Goal: Task Accomplishment & Management: Complete application form

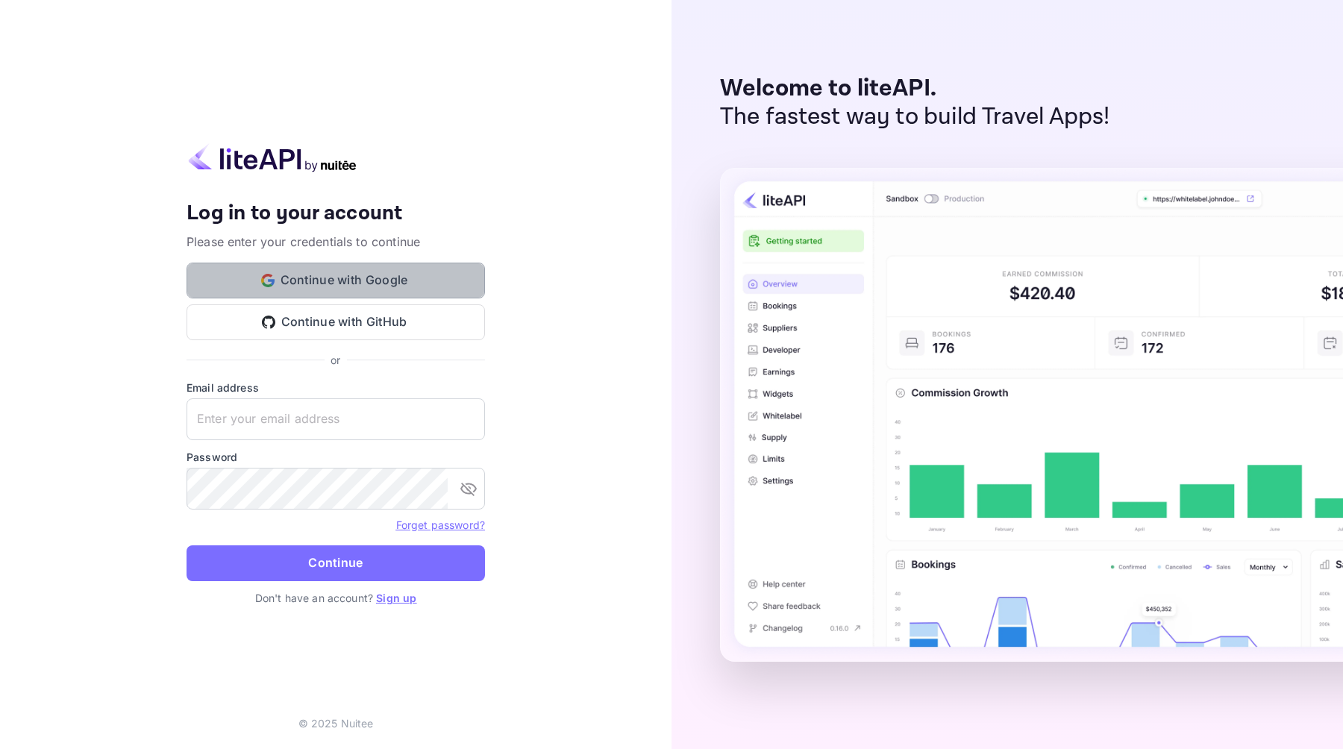
click at [416, 288] on button "Continue with Google" at bounding box center [336, 281] width 298 height 36
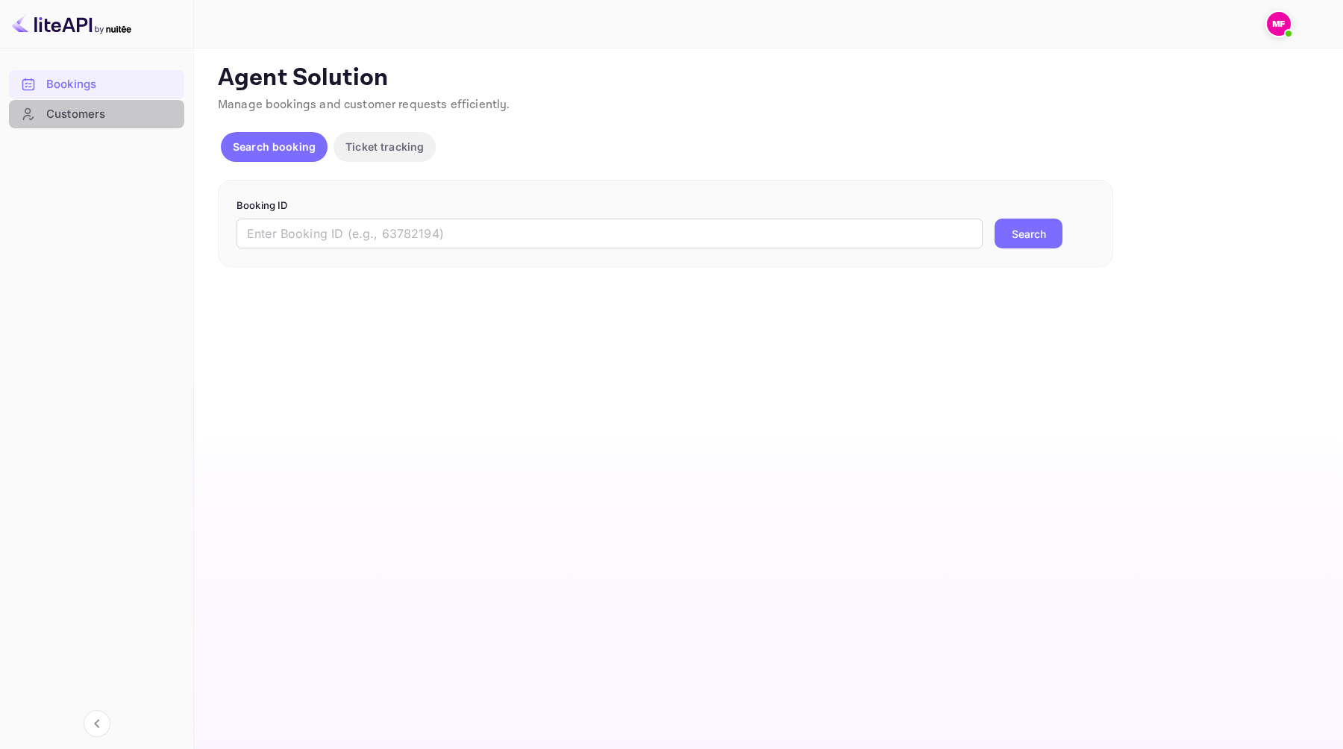
click at [112, 110] on div "Customers" at bounding box center [111, 114] width 131 height 17
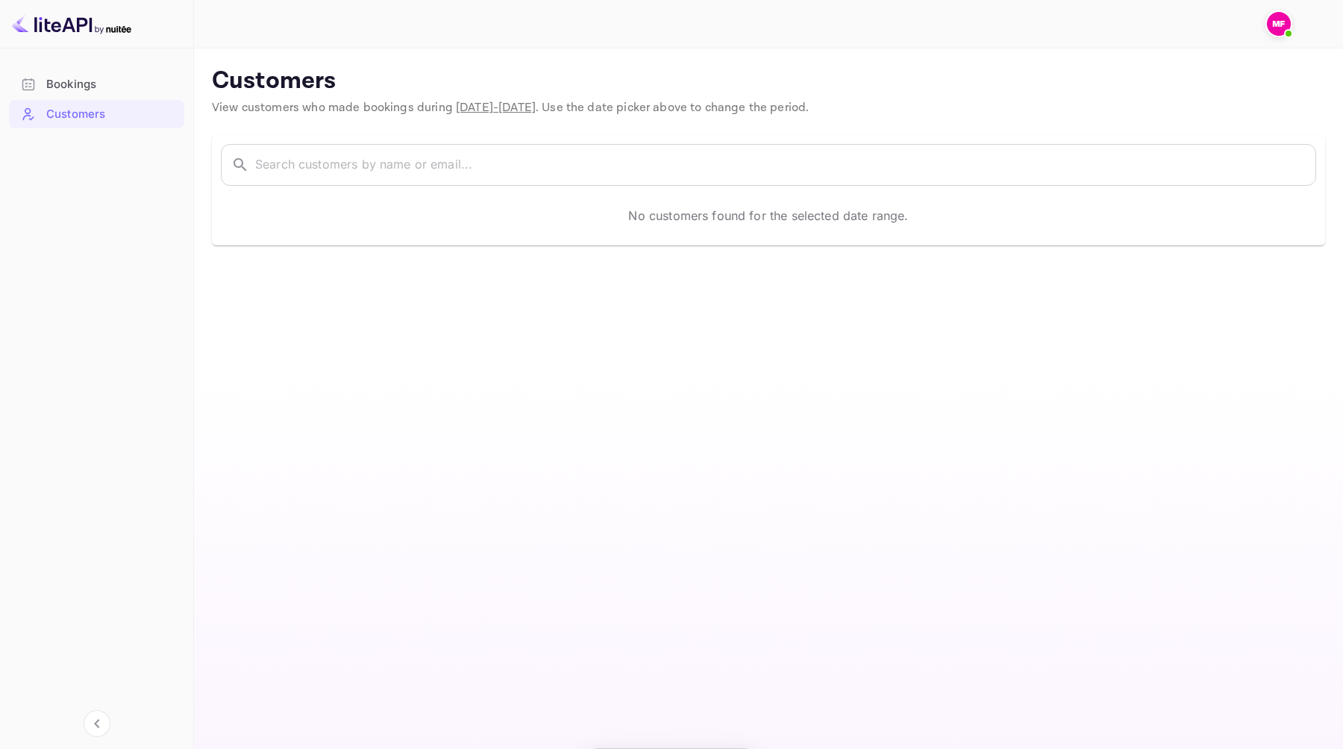
click at [112, 84] on div "Bookings" at bounding box center [111, 84] width 131 height 17
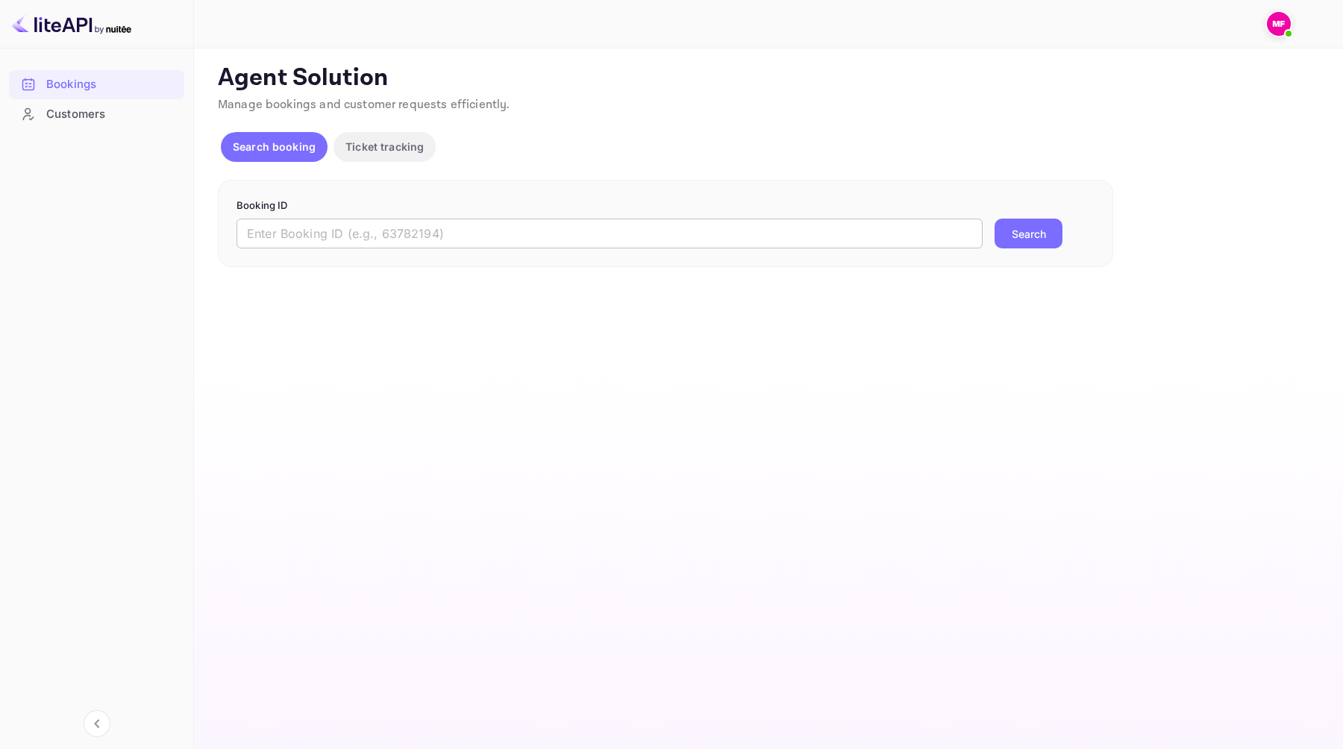
click at [366, 227] on input "text" at bounding box center [610, 234] width 746 height 30
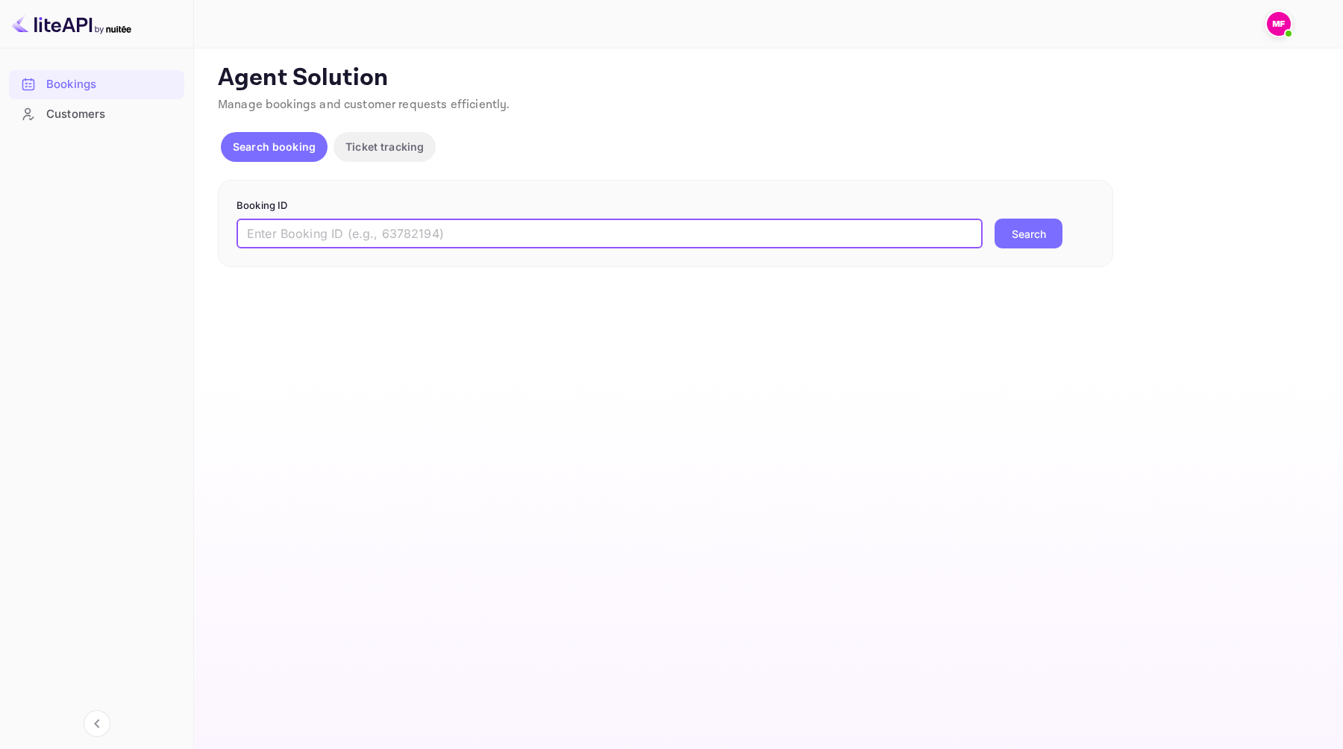
paste input "30960190"
type input "30960190"
click at [1030, 234] on button "Search" at bounding box center [1029, 234] width 68 height 30
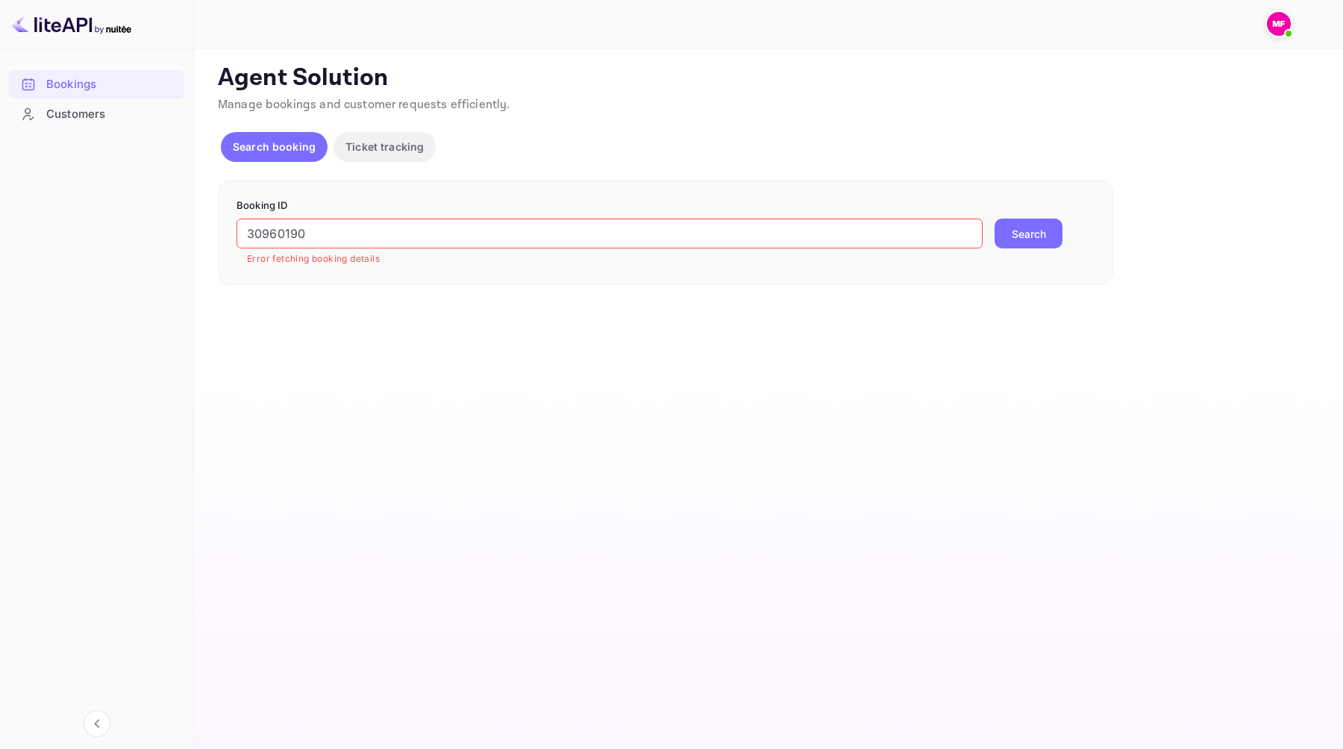
click at [582, 231] on input "30960190" at bounding box center [610, 234] width 746 height 30
click at [1053, 228] on button "Search" at bounding box center [1029, 234] width 68 height 30
click at [413, 104] on span "Manage bookings and customer requests efficiently." at bounding box center [364, 105] width 292 height 16
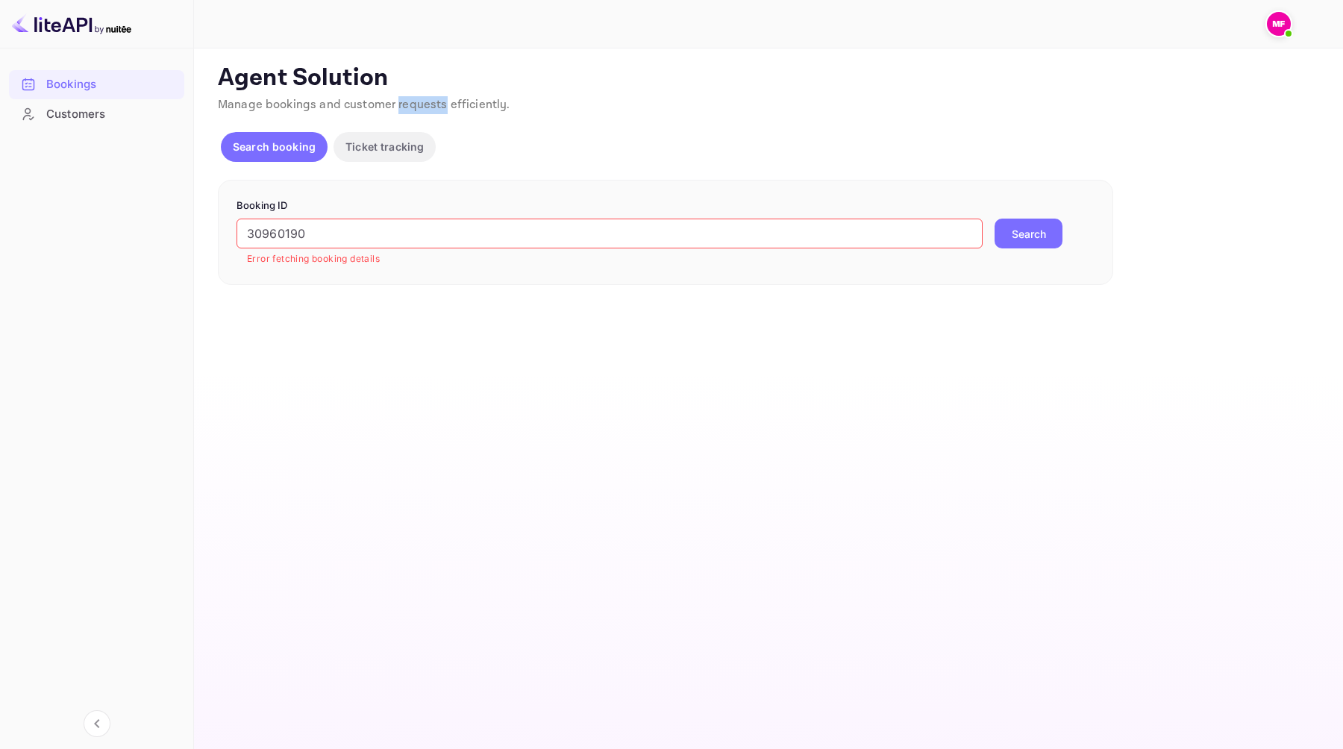
click at [413, 104] on span "Manage bookings and customer requests efficiently." at bounding box center [364, 105] width 292 height 16
click at [345, 73] on p "Agent Solution" at bounding box center [767, 78] width 1098 height 30
click at [116, 107] on div "Customers" at bounding box center [111, 114] width 131 height 17
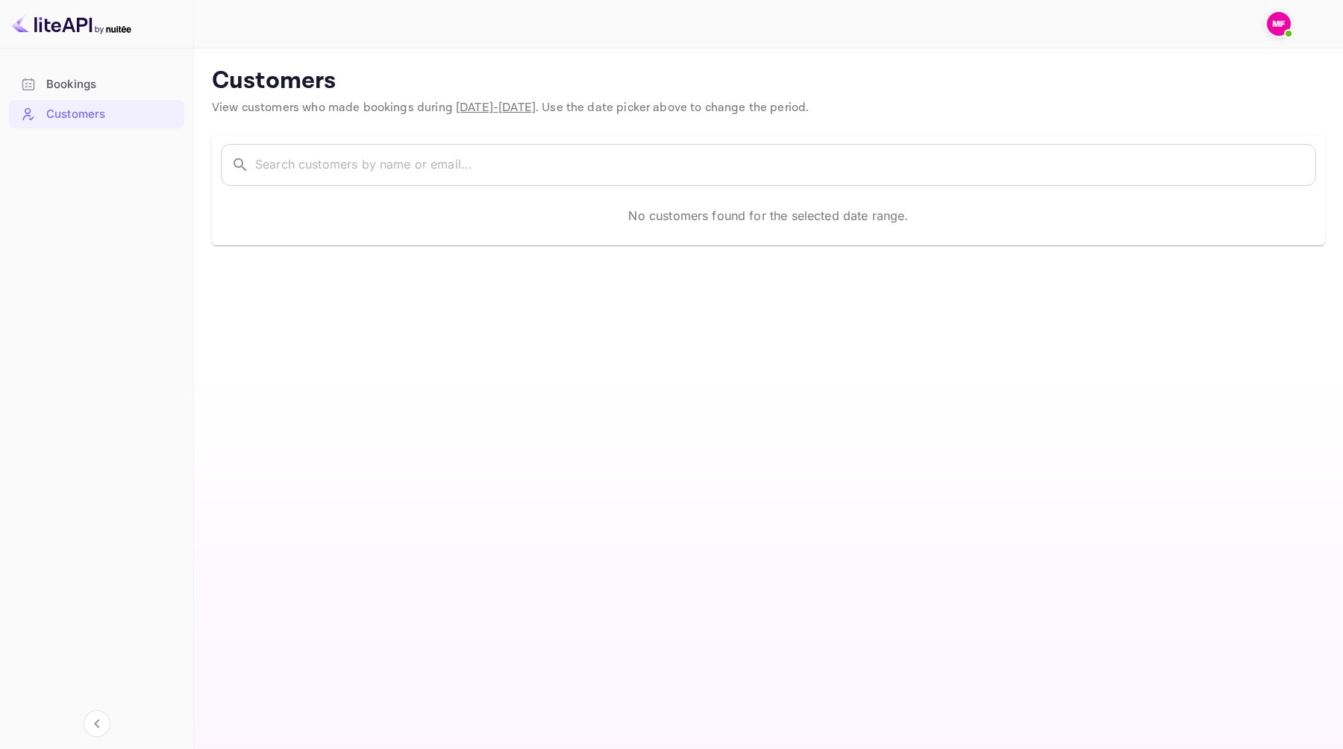
click at [116, 85] on div "Bookings" at bounding box center [111, 84] width 131 height 17
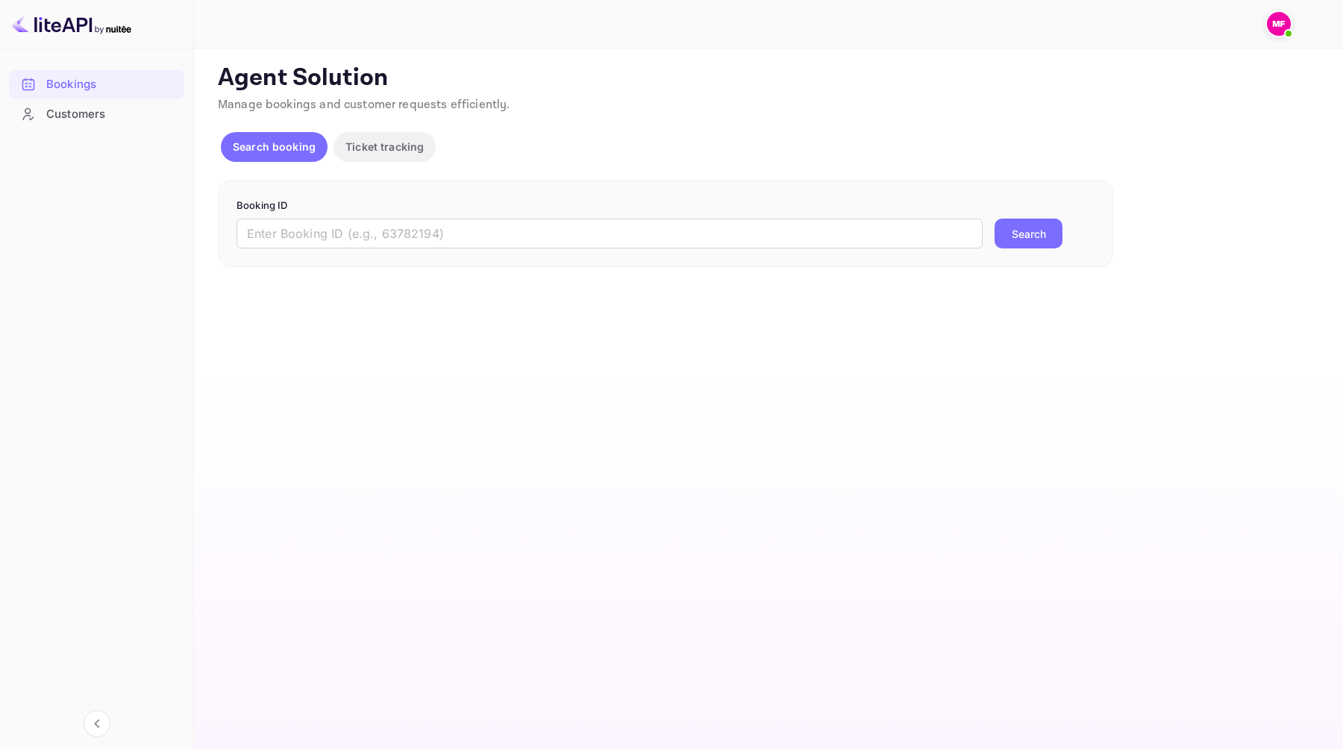
click at [1274, 31] on img at bounding box center [1279, 24] width 24 height 24
click at [767, 126] on div at bounding box center [671, 374] width 1343 height 749
click at [81, 24] on img at bounding box center [71, 24] width 119 height 24
click at [1283, 19] on img at bounding box center [1279, 24] width 24 height 24
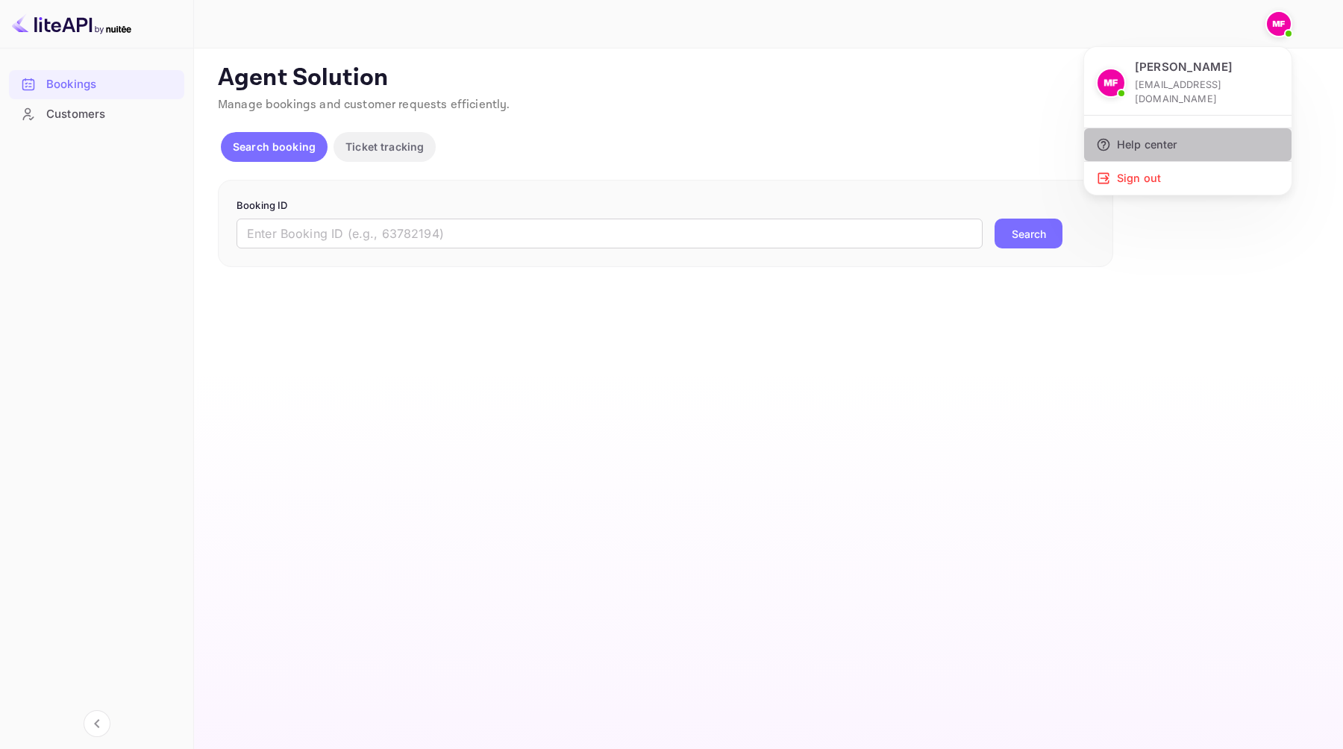
click at [1165, 128] on div "Help center" at bounding box center [1187, 144] width 207 height 33
click at [266, 109] on div at bounding box center [671, 374] width 1343 height 749
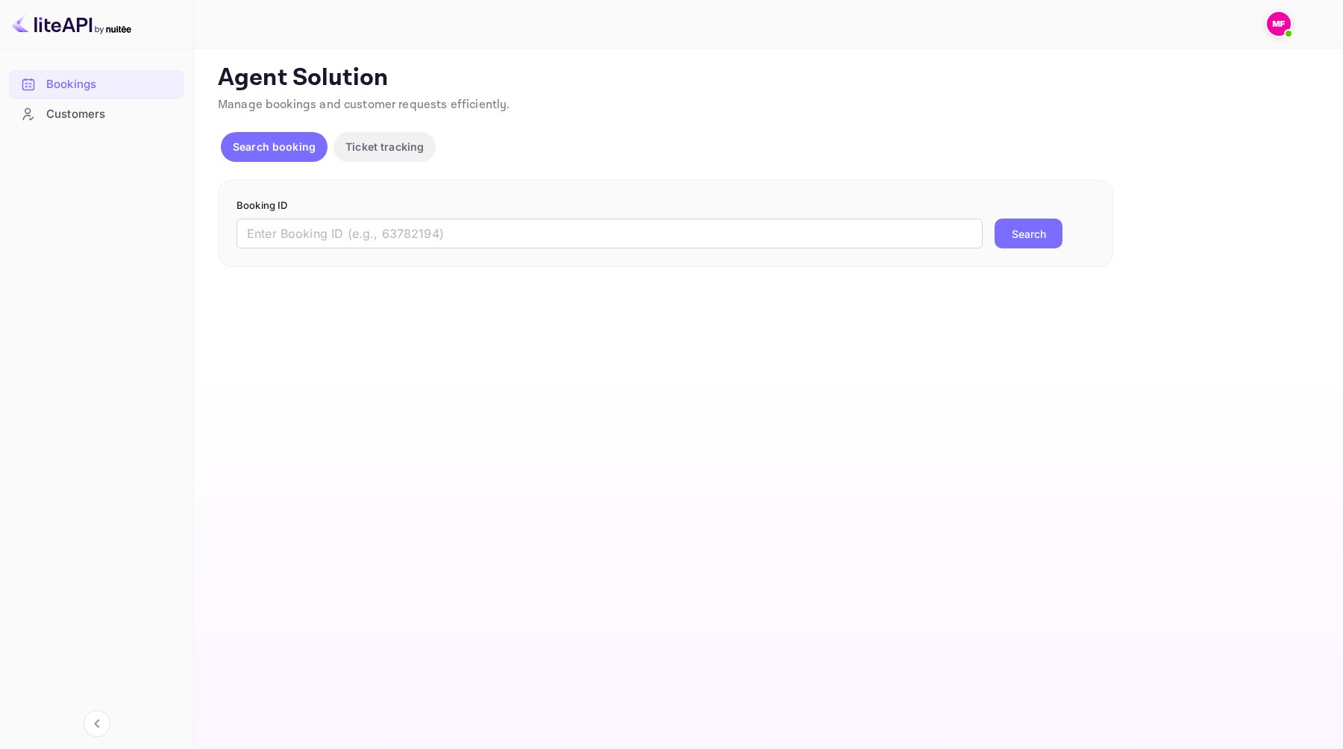
click at [281, 107] on span "Manage bookings and customer requests efficiently." at bounding box center [364, 105] width 292 height 16
click at [1277, 24] on img at bounding box center [1279, 24] width 24 height 24
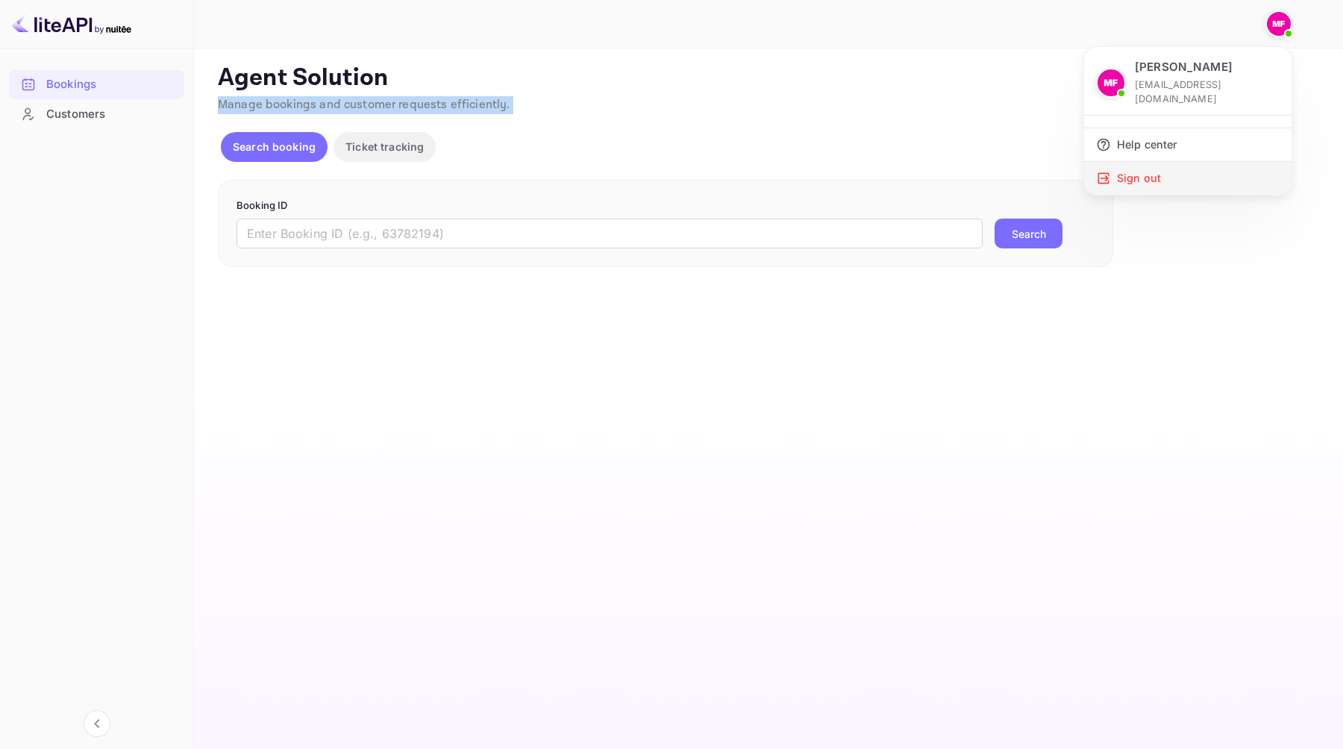
click at [1199, 167] on div "Sign out" at bounding box center [1187, 178] width 207 height 33
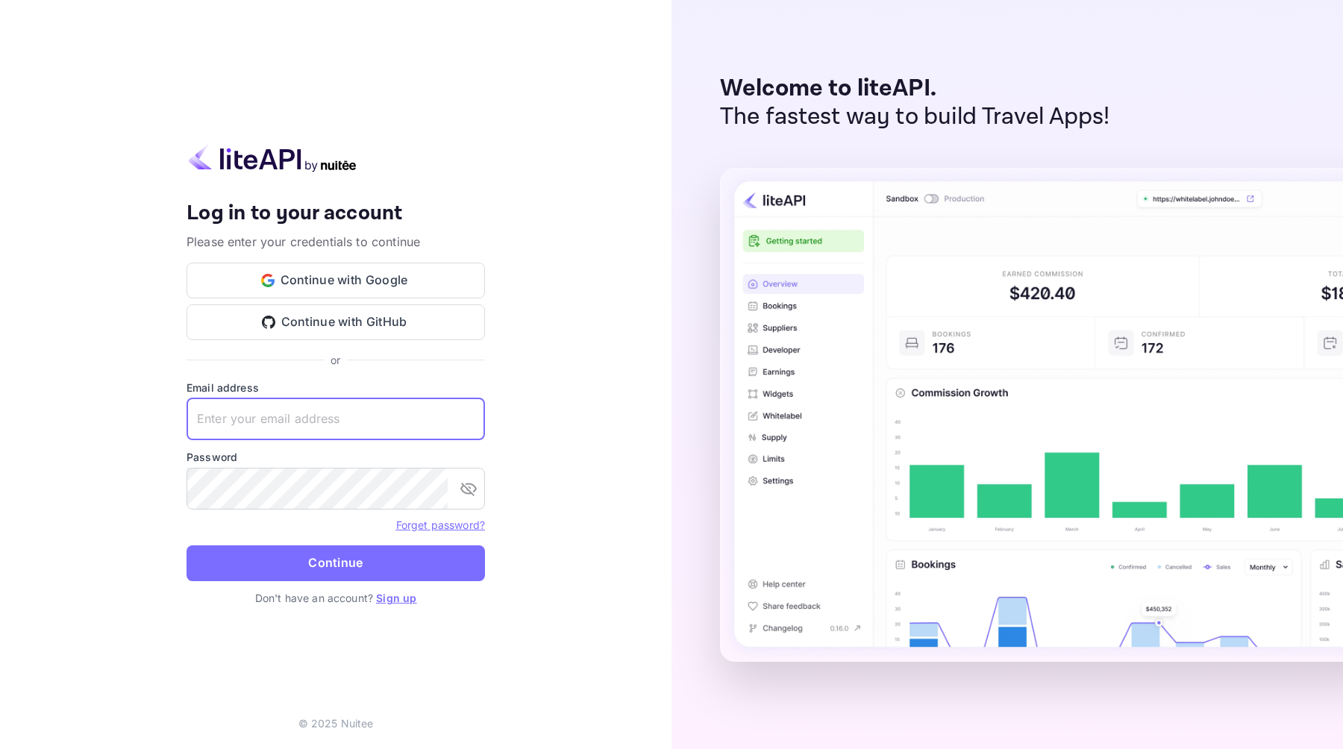
click at [398, 414] on input "text" at bounding box center [336, 419] width 298 height 42
click at [464, 412] on input "ma" at bounding box center [336, 419] width 298 height 42
click at [0, 748] on com-1password-button at bounding box center [0, 749] width 0 height 0
type input "ma"
click at [339, 422] on input "ma" at bounding box center [336, 419] width 298 height 42
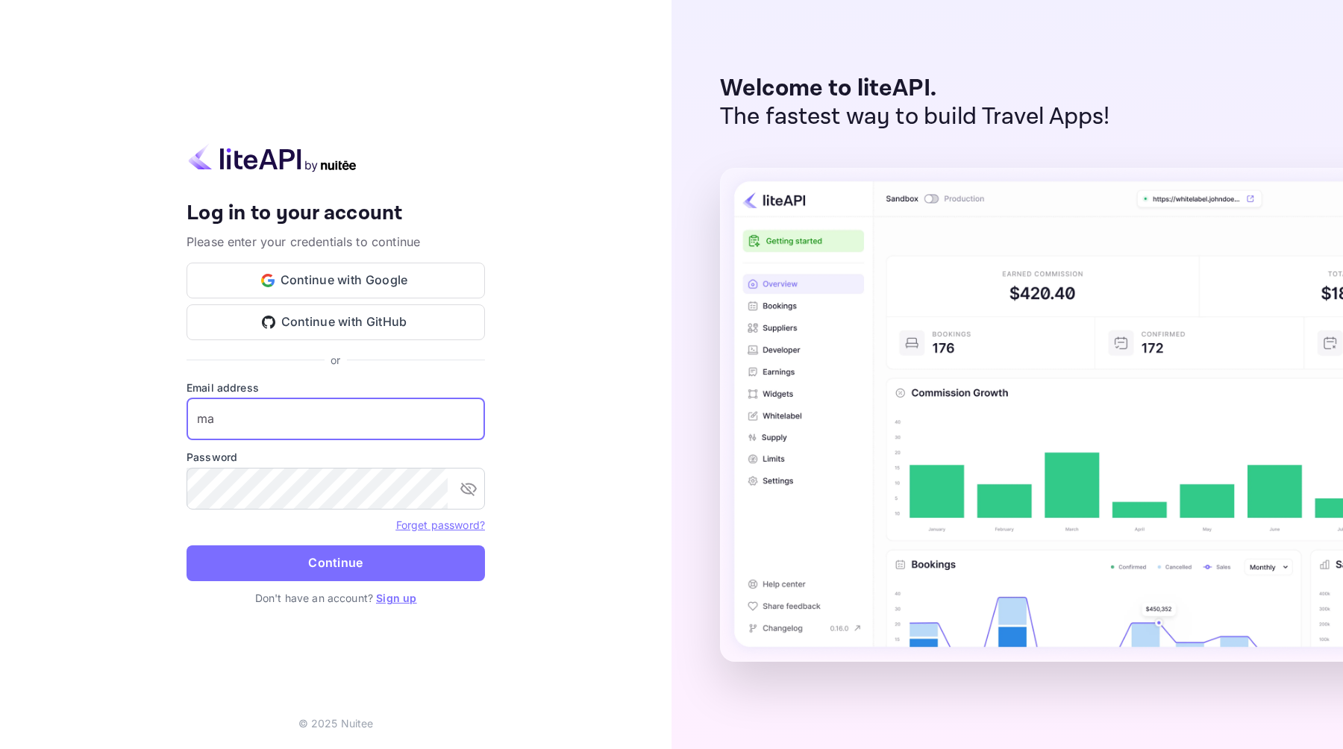
click at [339, 422] on input "ma" at bounding box center [336, 419] width 298 height 42
click at [317, 442] on form "Email address ​ Password ​ Forget password? Continue" at bounding box center [336, 485] width 298 height 210
click at [332, 426] on input "text" at bounding box center [336, 419] width 298 height 42
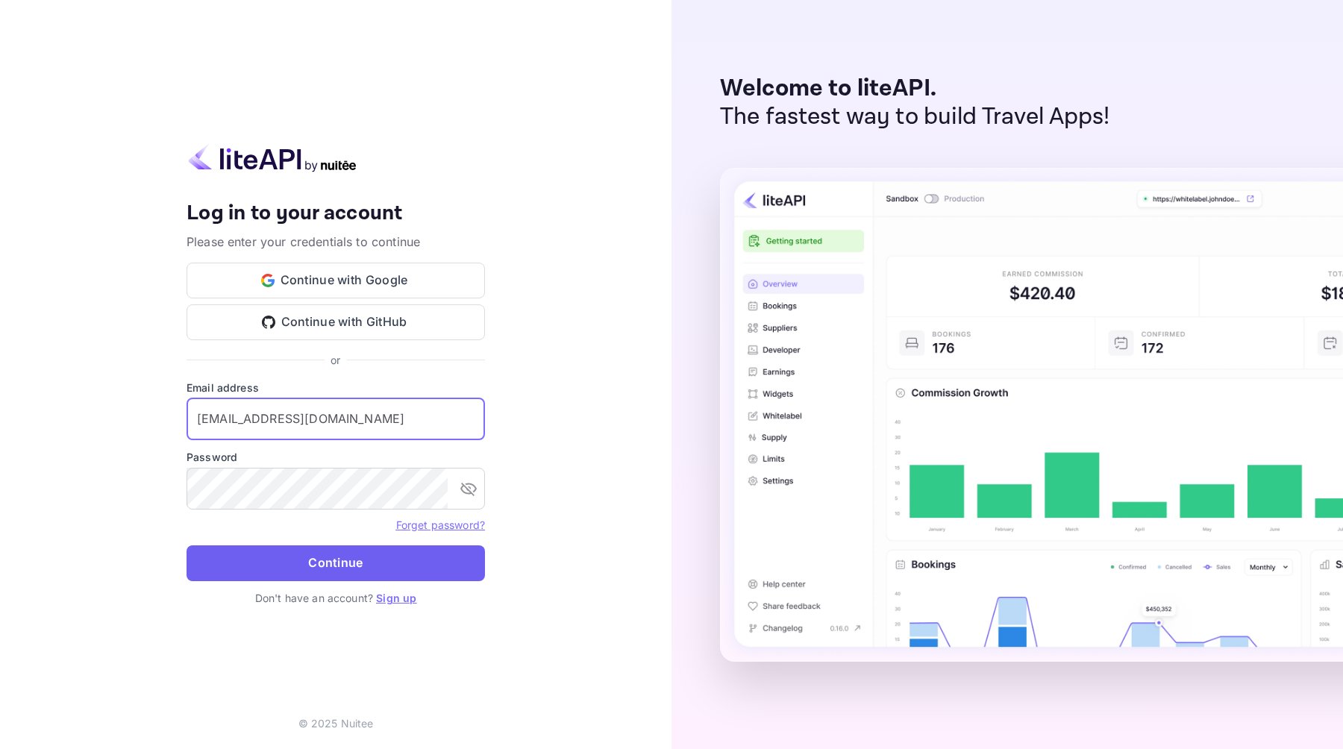
type input "matt.fall@journey.com"
click at [315, 566] on button "Continue" at bounding box center [336, 563] width 298 height 36
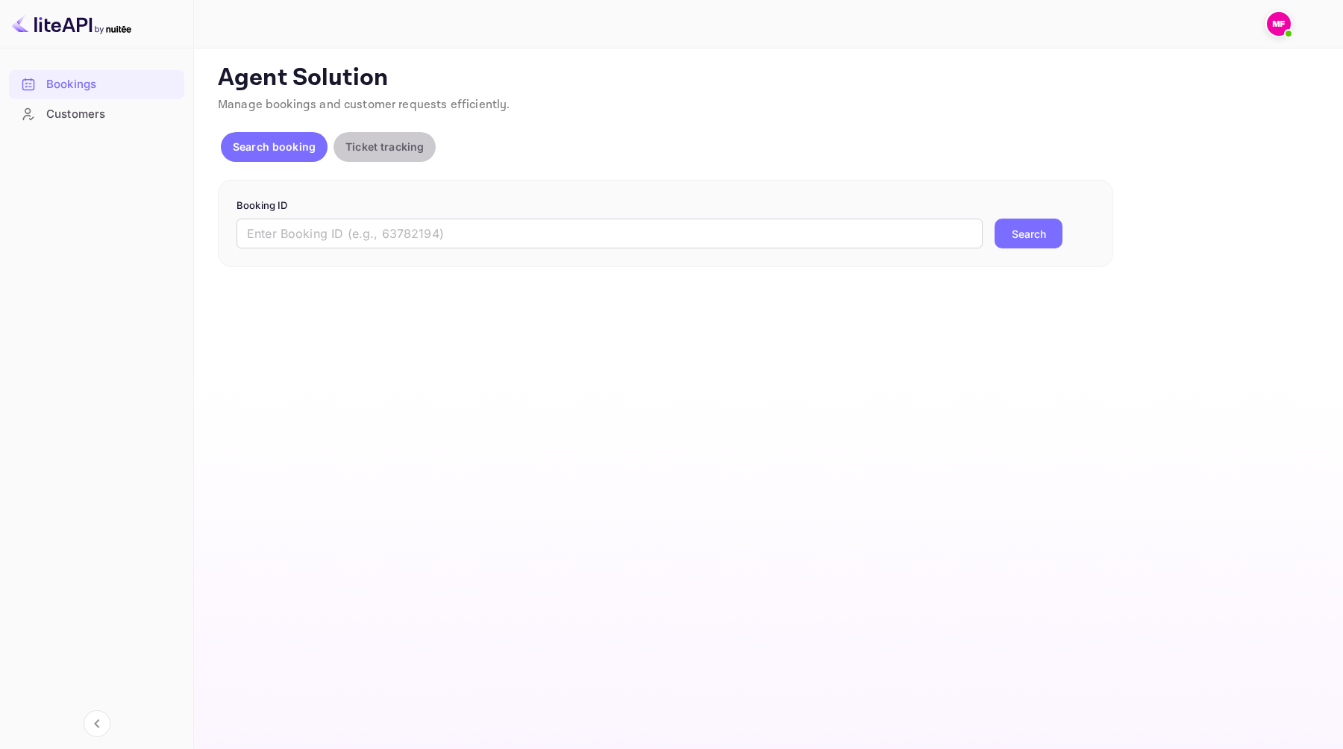
click at [392, 151] on p "Ticket tracking" at bounding box center [384, 147] width 78 height 16
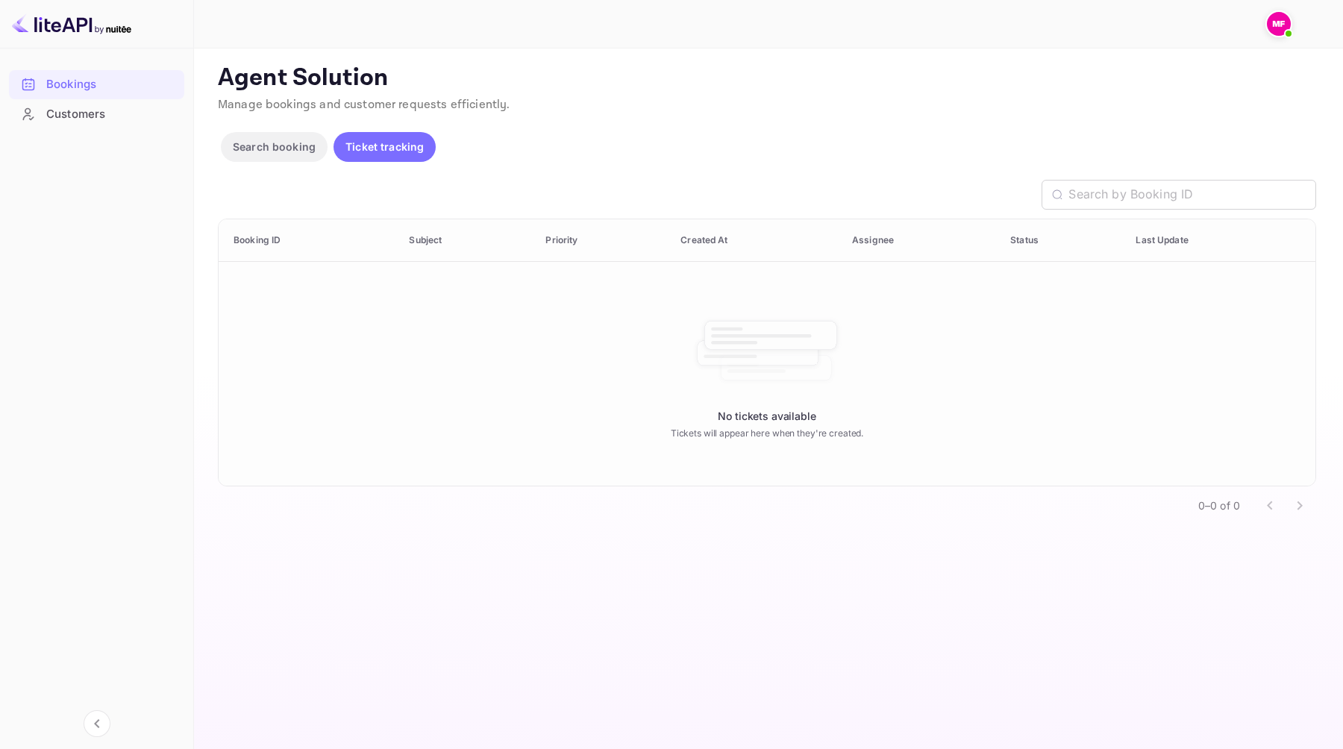
click at [284, 141] on p "Search booking" at bounding box center [274, 147] width 83 height 16
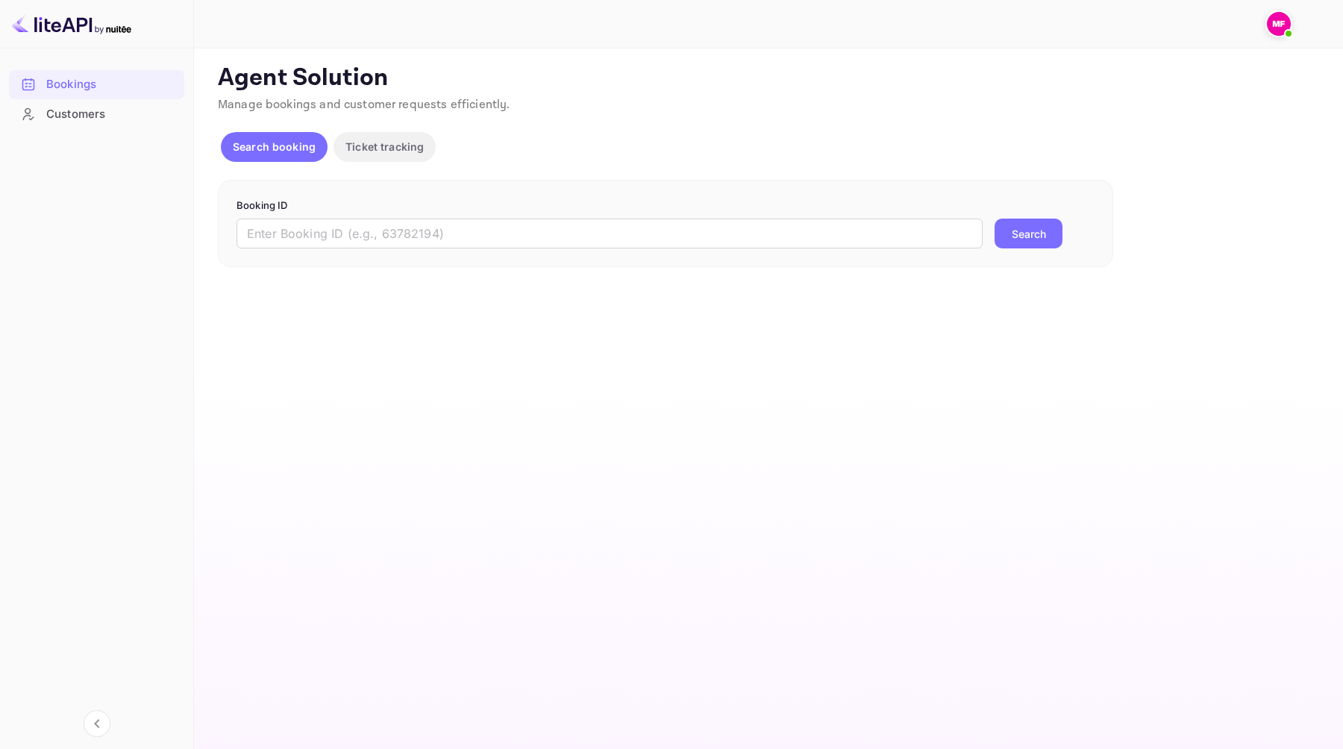
click at [102, 101] on div "Customers" at bounding box center [96, 114] width 175 height 29
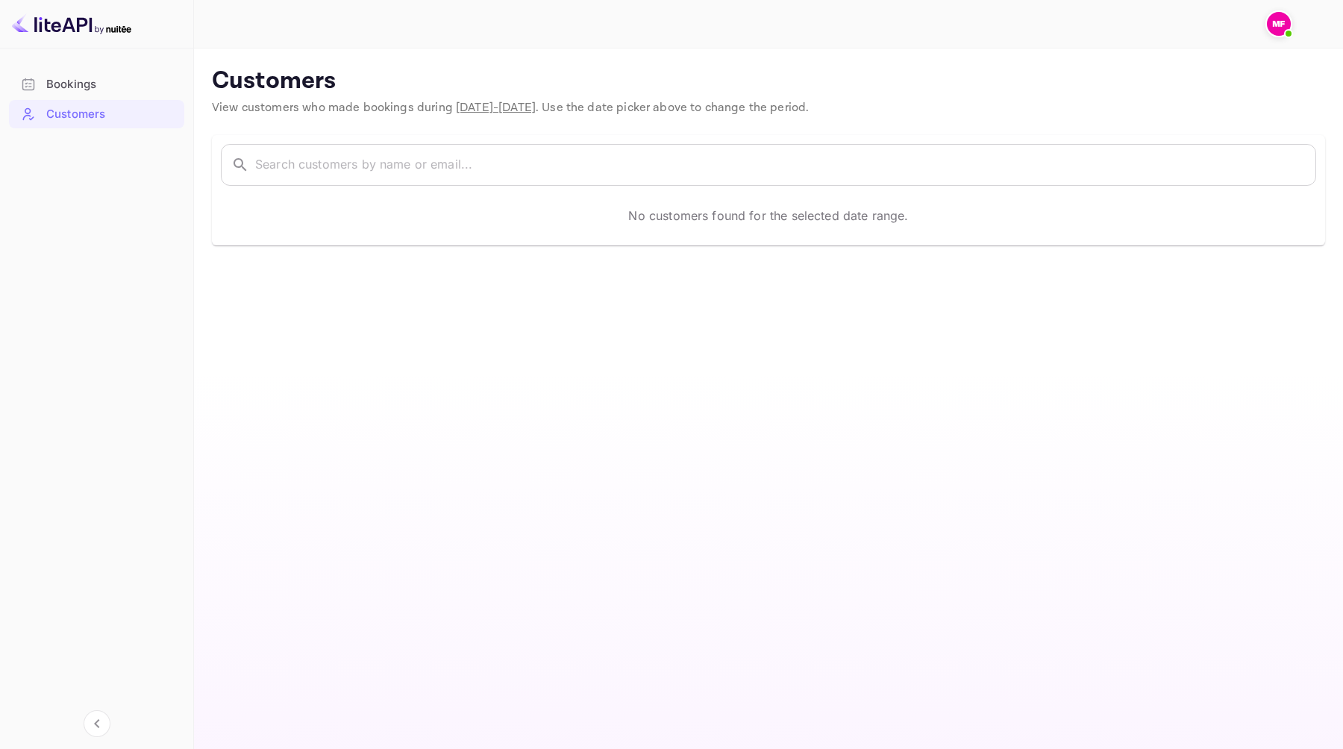
click at [98, 80] on div "Bookings" at bounding box center [111, 84] width 131 height 17
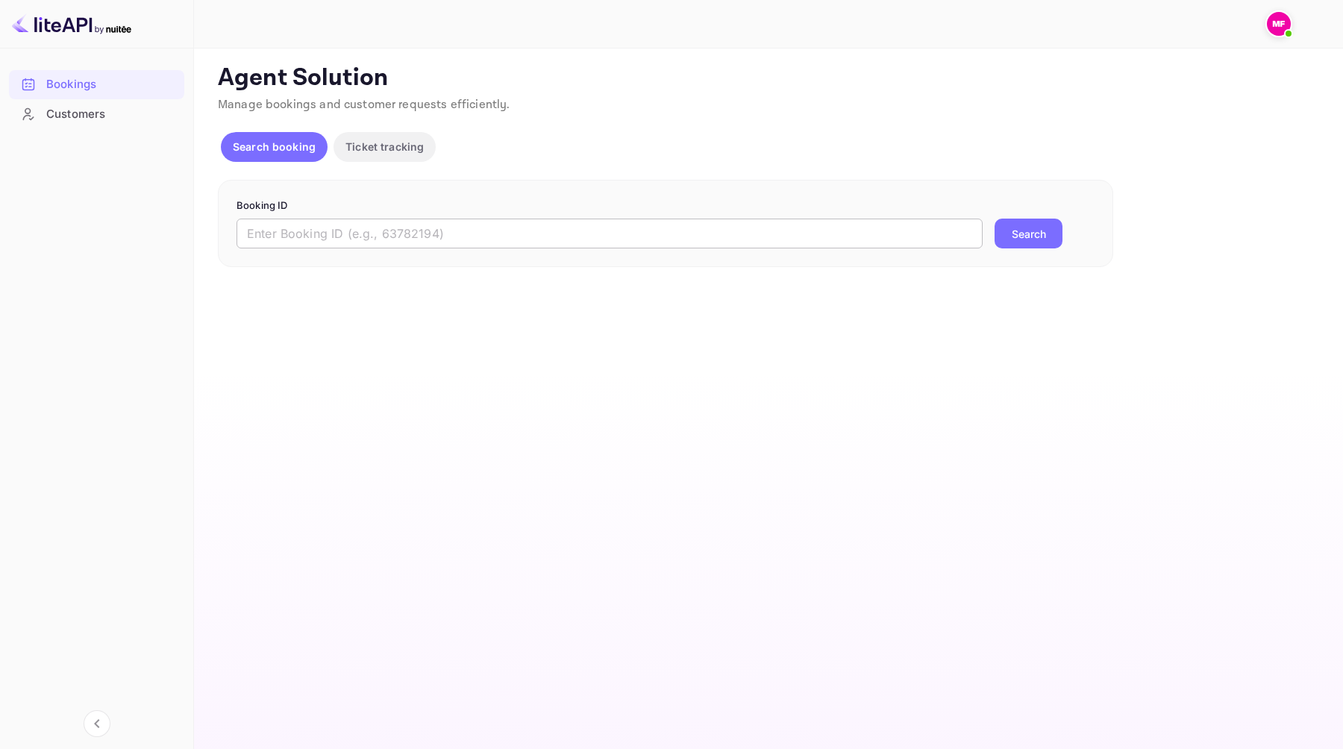
click at [390, 238] on input "text" at bounding box center [610, 234] width 746 height 30
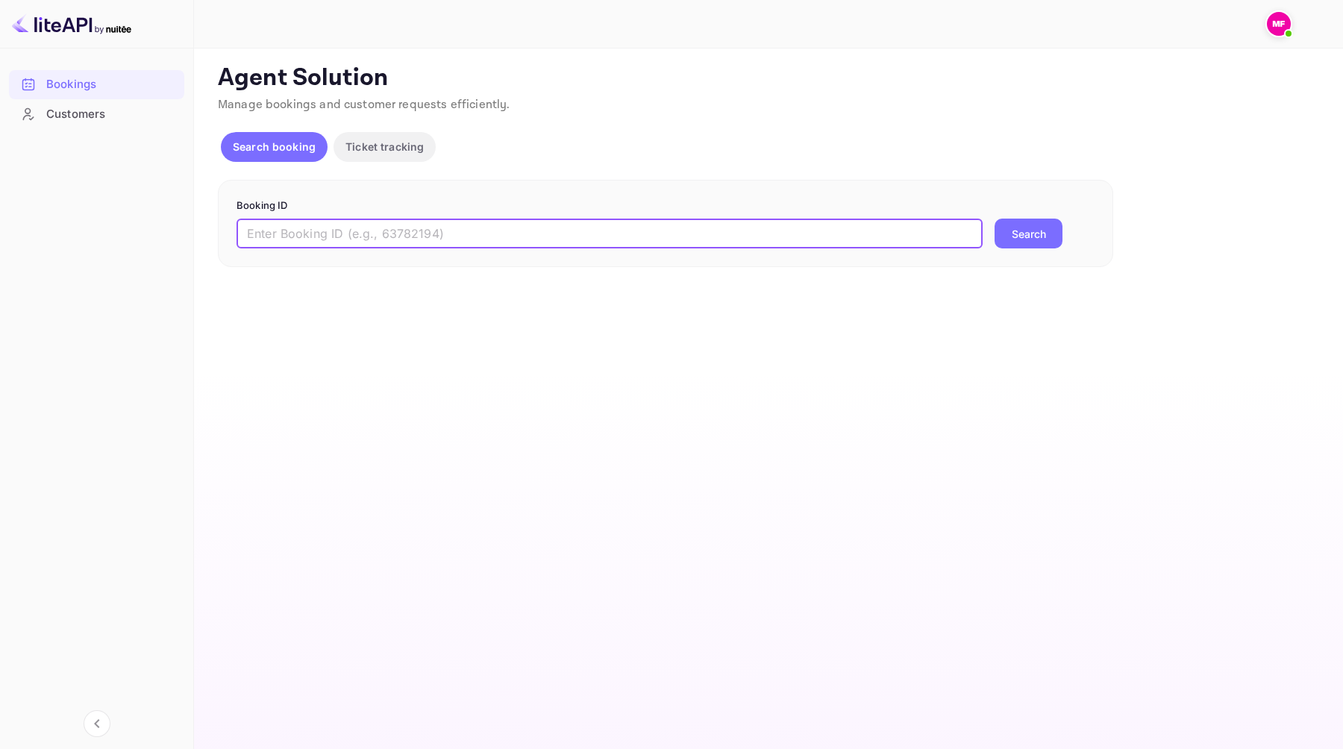
click at [375, 141] on p "Ticket tracking" at bounding box center [384, 147] width 78 height 16
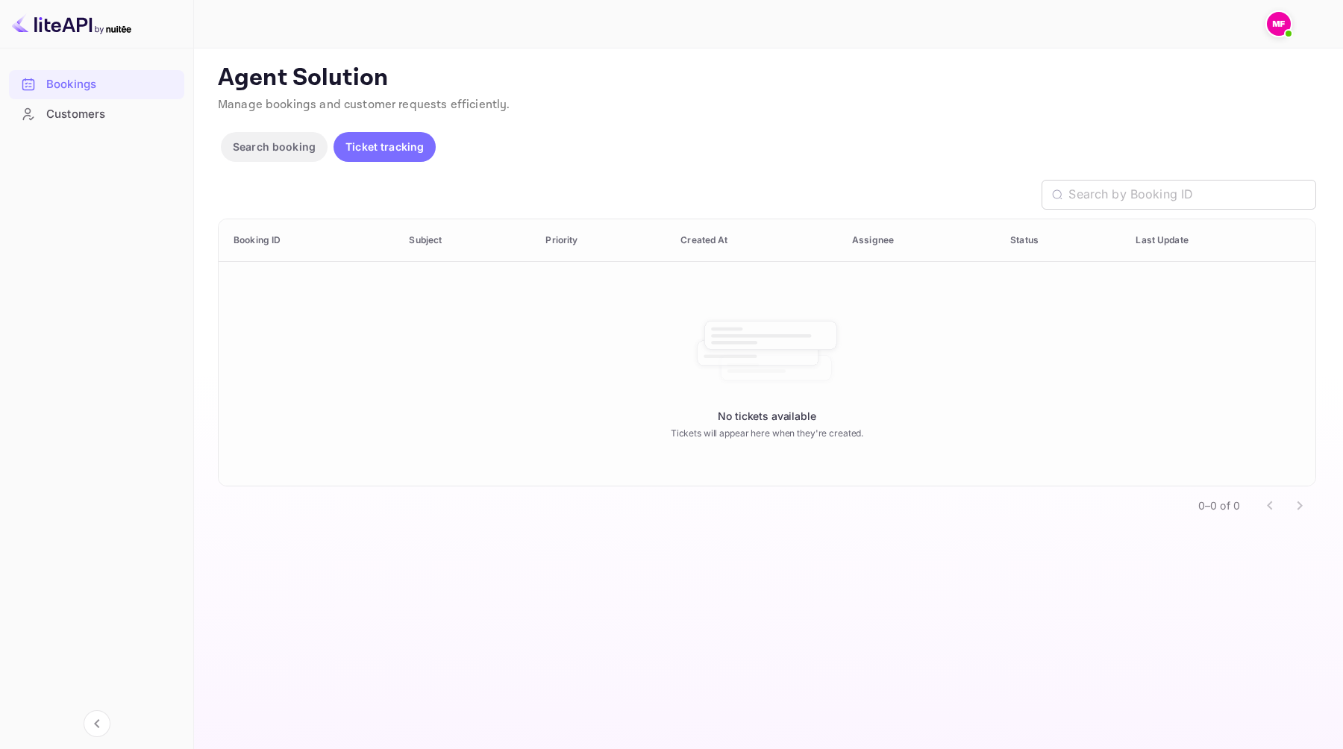
click at [278, 148] on p "Search booking" at bounding box center [274, 147] width 83 height 16
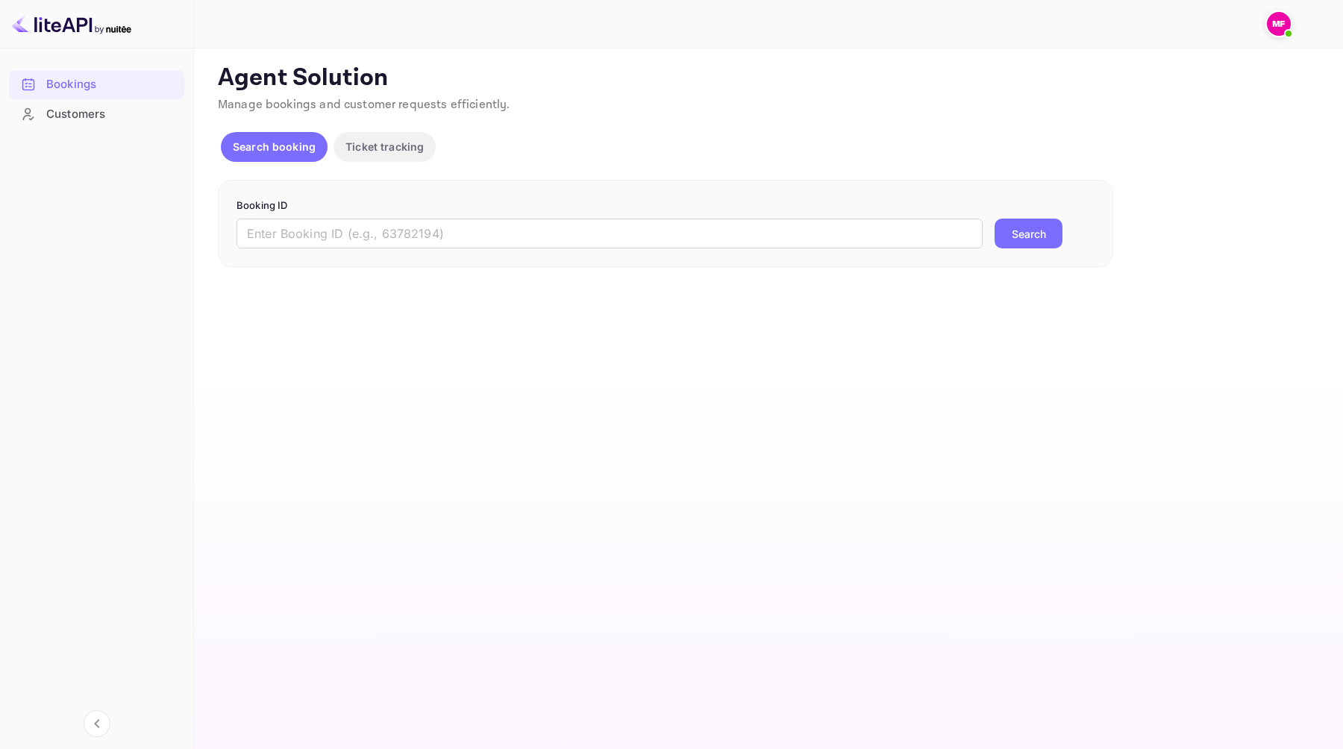
click at [1285, 30] on span at bounding box center [1288, 33] width 15 height 15
click at [89, 31] on div at bounding box center [671, 374] width 1343 height 749
click at [81, 107] on div "Customers" at bounding box center [111, 114] width 131 height 17
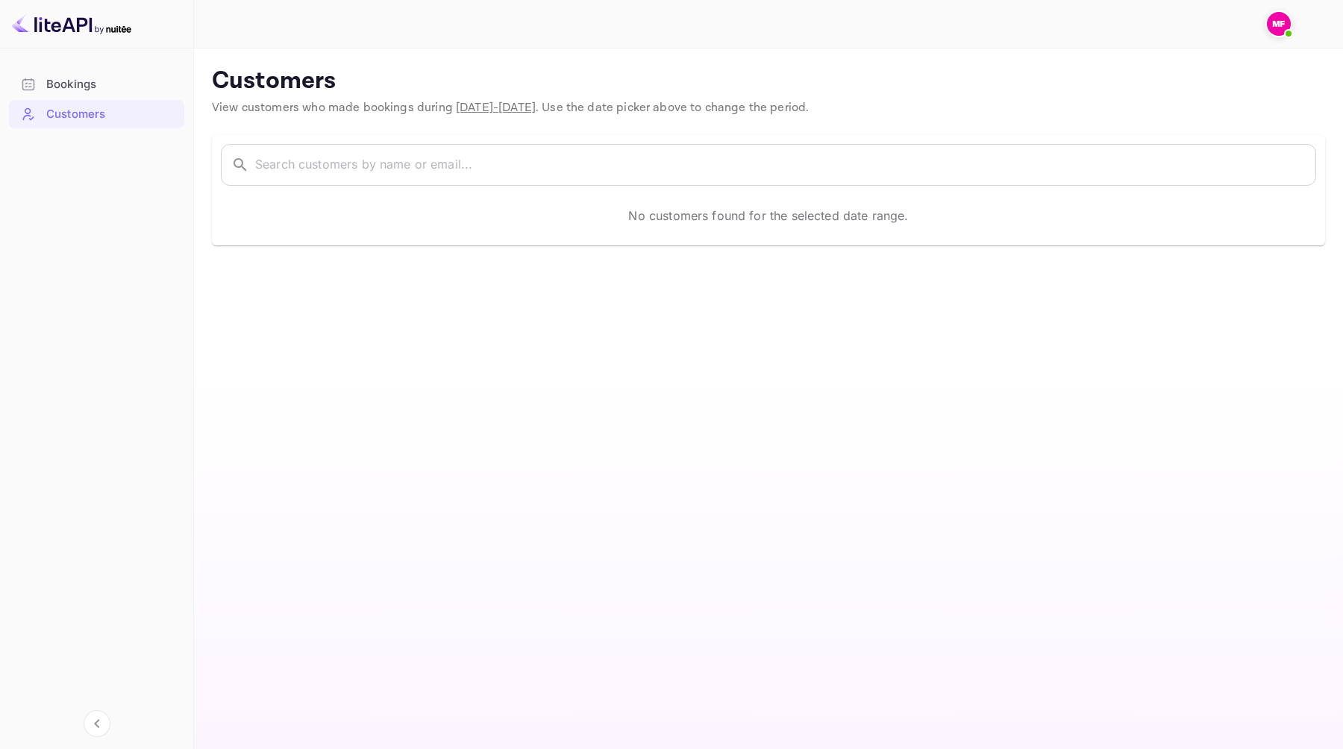
click at [107, 31] on img at bounding box center [71, 24] width 119 height 24
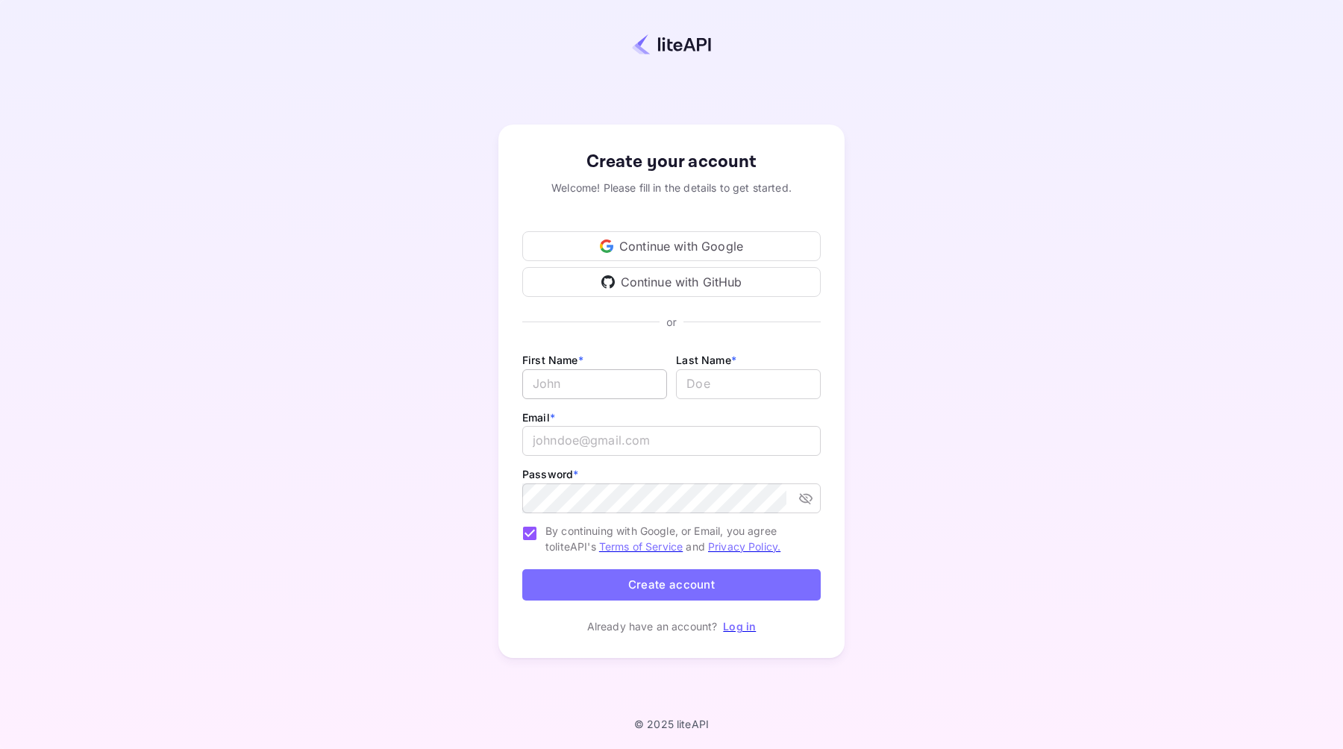
click at [558, 372] on input "Email *" at bounding box center [594, 384] width 145 height 30
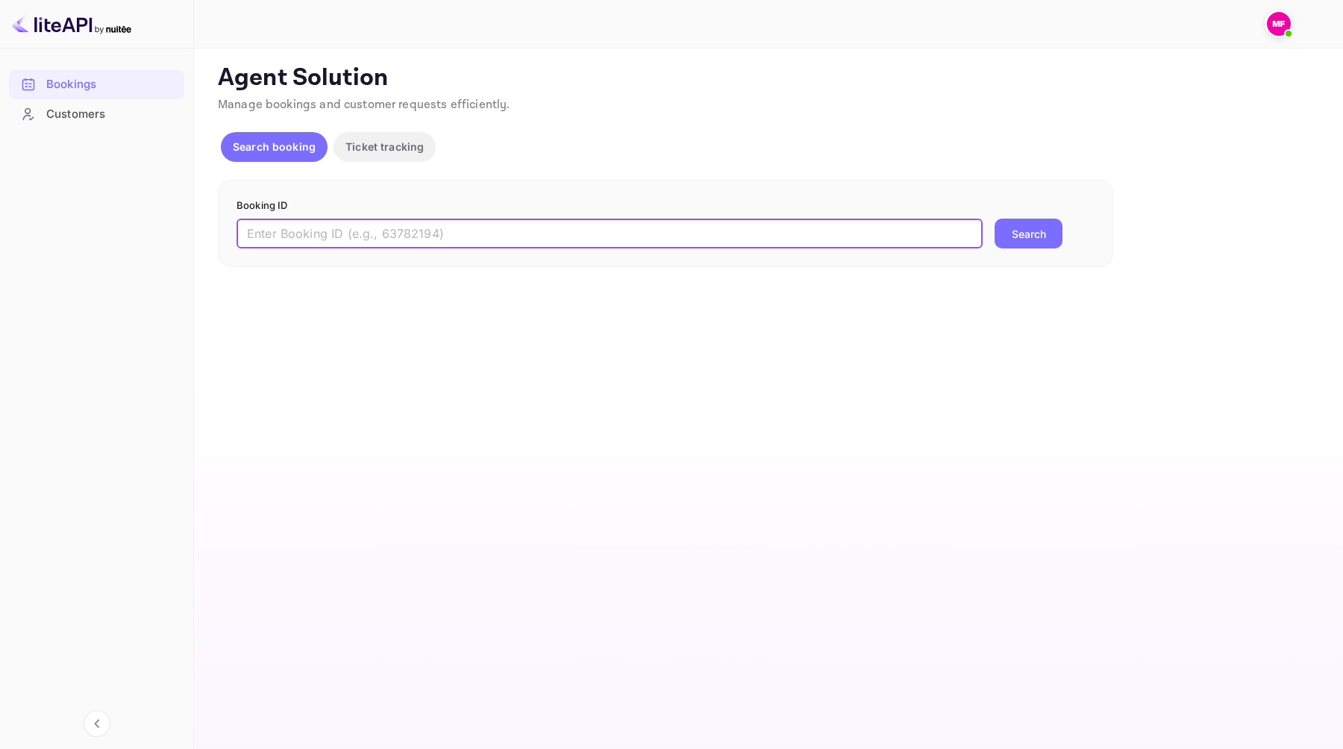
click at [470, 232] on input "text" at bounding box center [610, 234] width 746 height 30
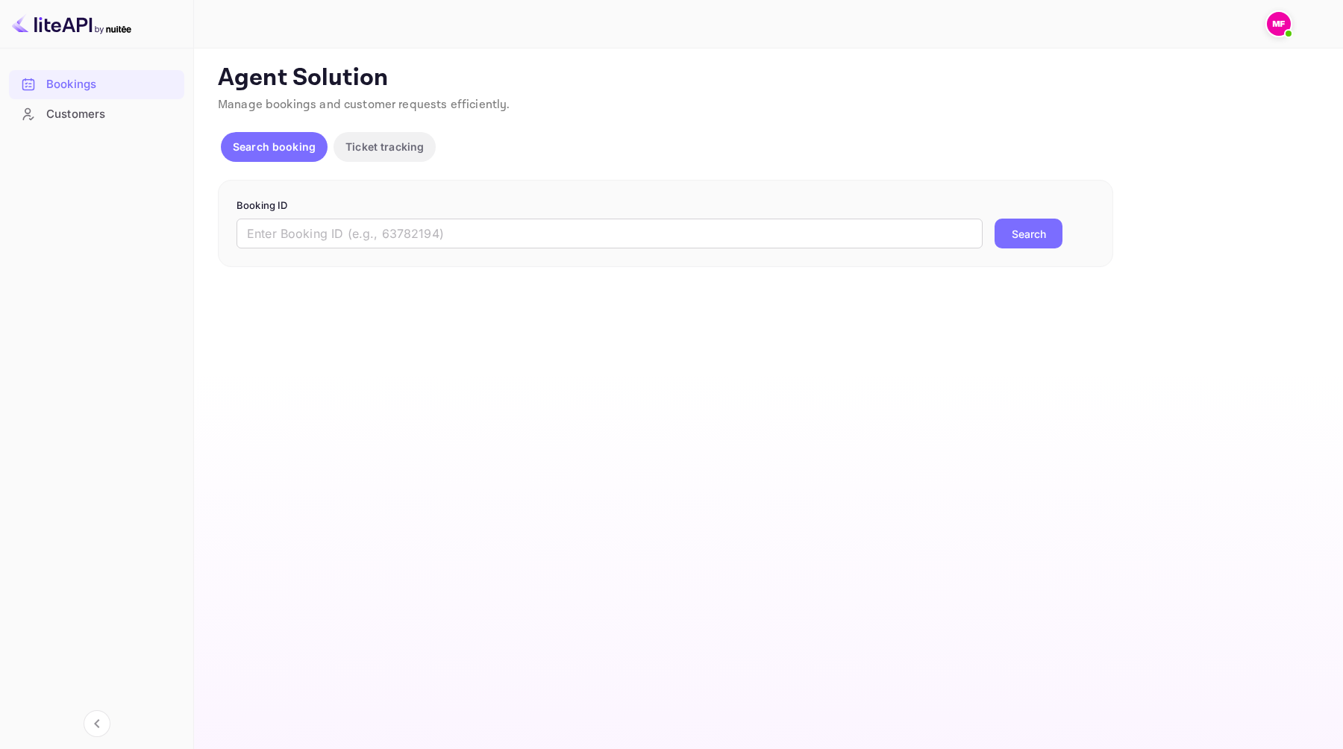
click at [403, 169] on div "Agent Solution Manage bookings and customer requests efficiently. Search bookin…" at bounding box center [767, 165] width 1098 height 204
click at [403, 151] on p "Ticket tracking" at bounding box center [384, 147] width 78 height 16
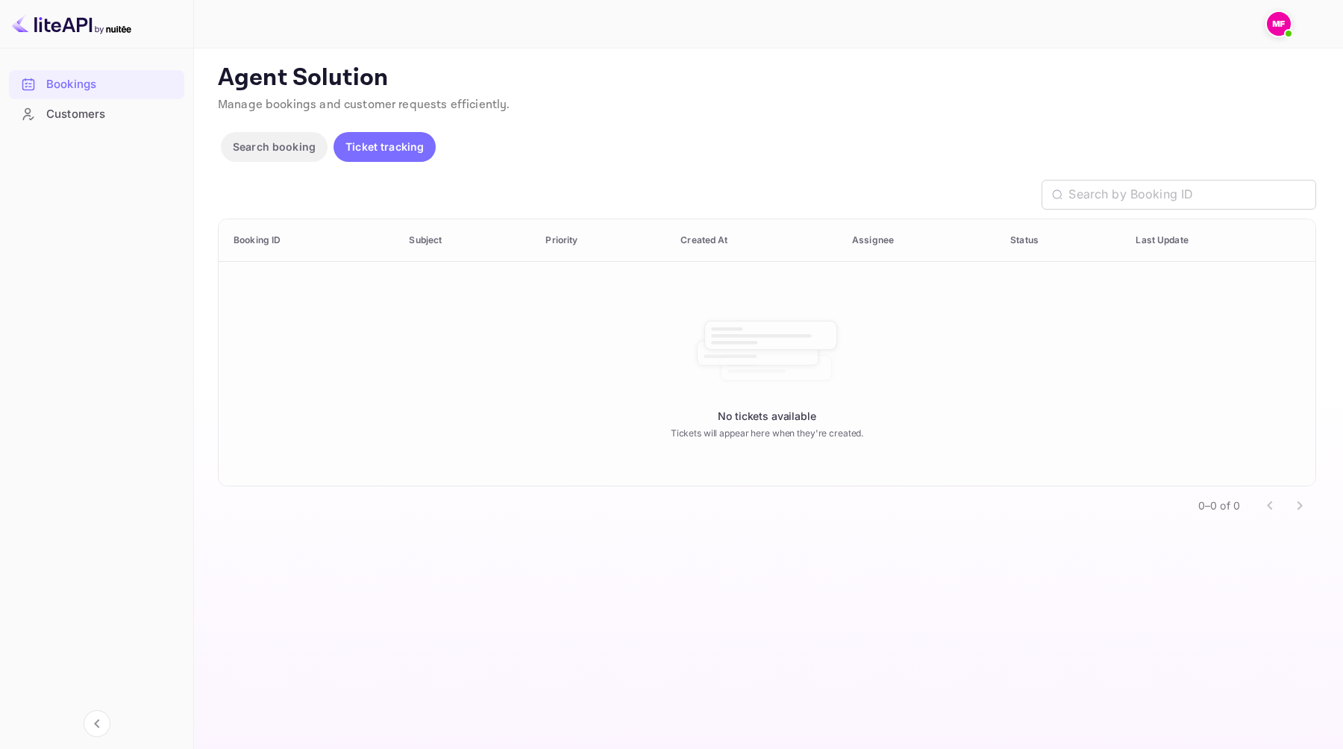
click at [289, 142] on p "Search booking" at bounding box center [274, 147] width 83 height 16
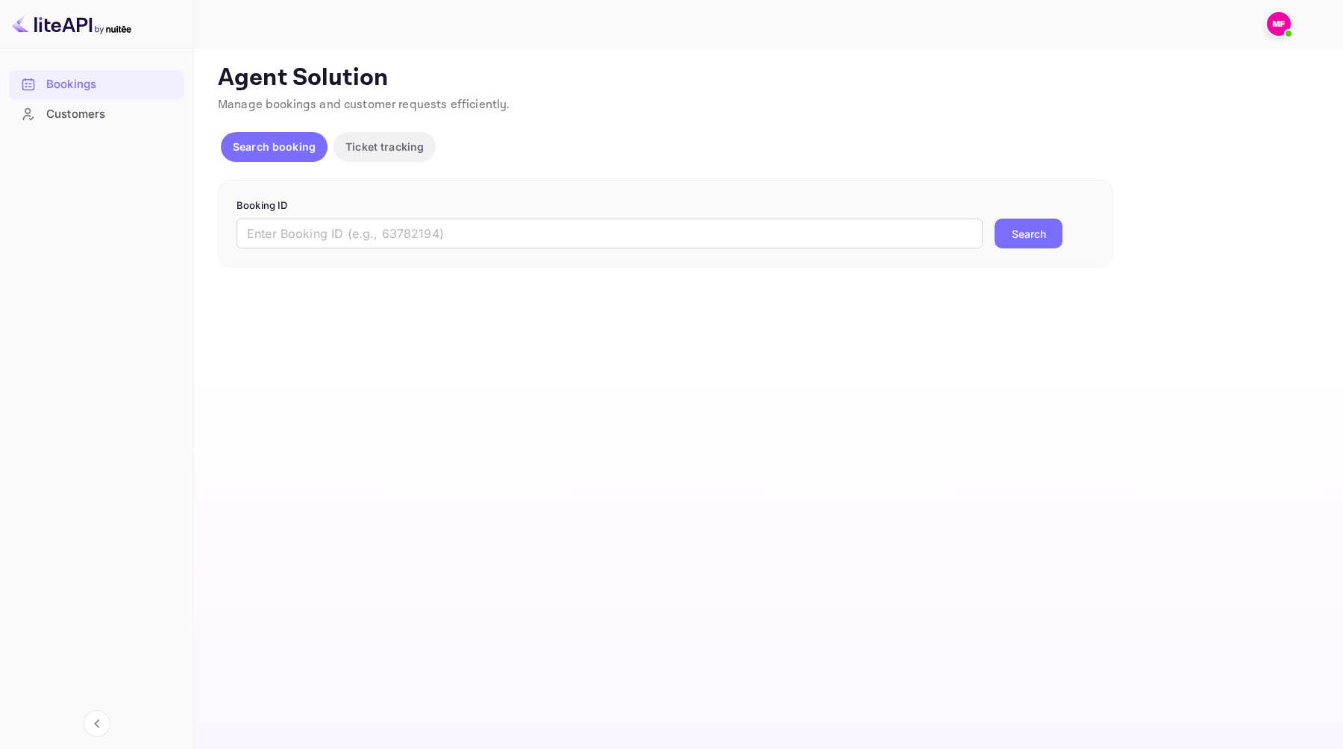
click at [1287, 34] on span at bounding box center [1289, 34] width 6 height 6
click at [107, 30] on img at bounding box center [71, 24] width 119 height 24
click at [86, 110] on div "Customers" at bounding box center [111, 114] width 131 height 17
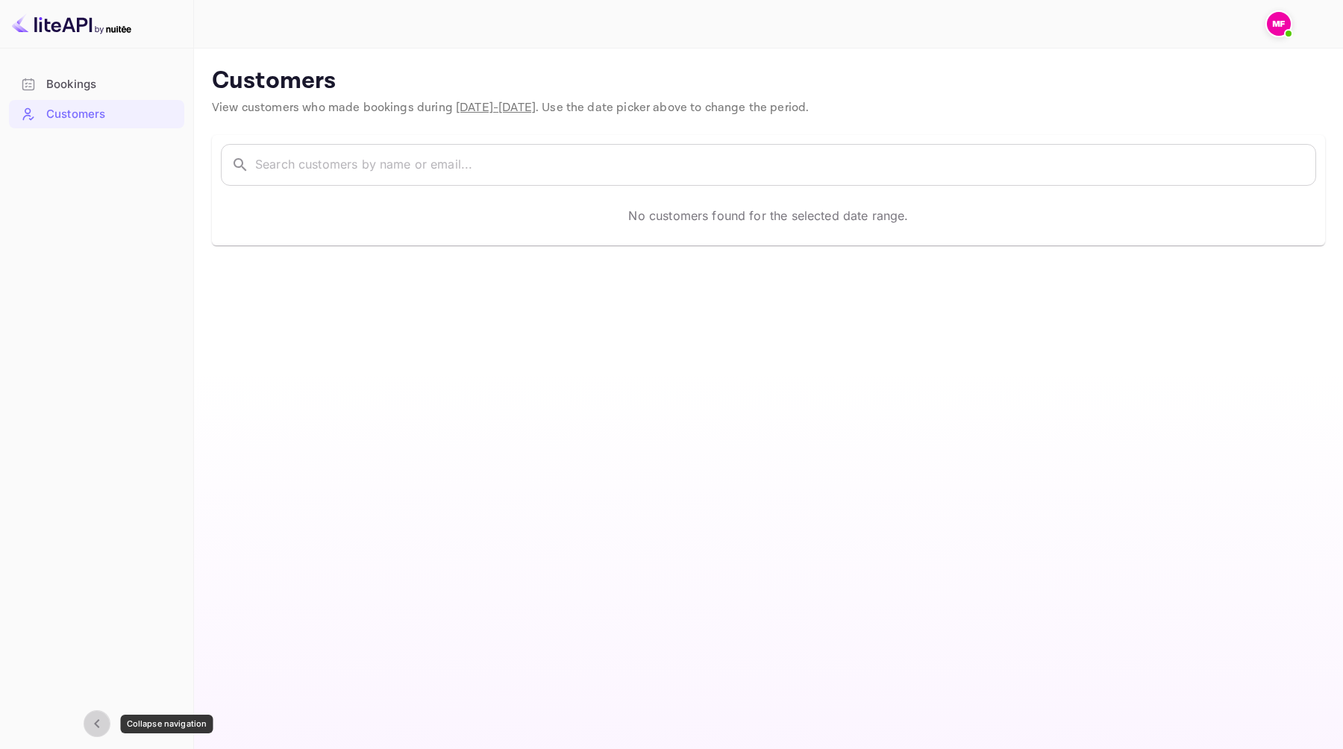
click at [97, 713] on button "Collapse navigation" at bounding box center [97, 723] width 27 height 27
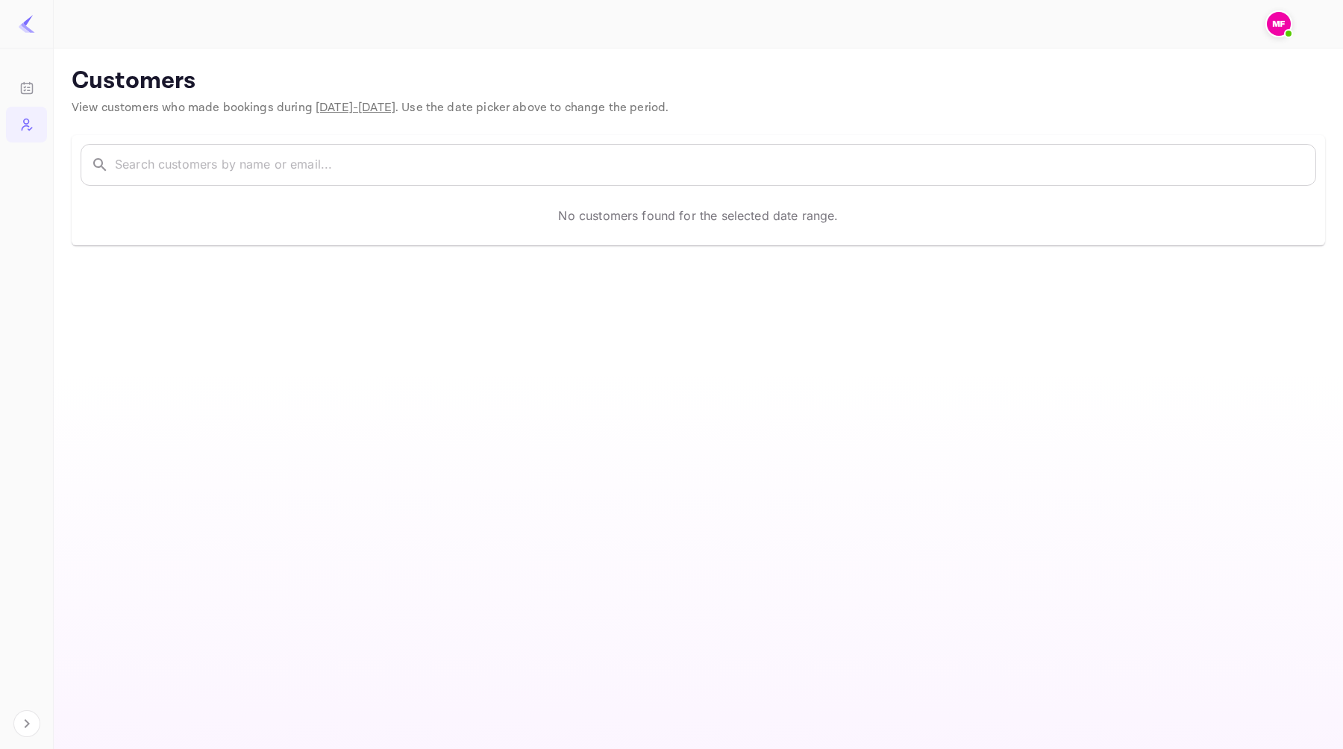
click at [1295, 22] on div at bounding box center [1281, 23] width 33 height 27
click at [1273, 22] on img at bounding box center [1279, 24] width 24 height 24
click at [23, 33] on div at bounding box center [671, 374] width 1343 height 749
click at [25, 81] on icon "Bookings" at bounding box center [26, 88] width 15 height 15
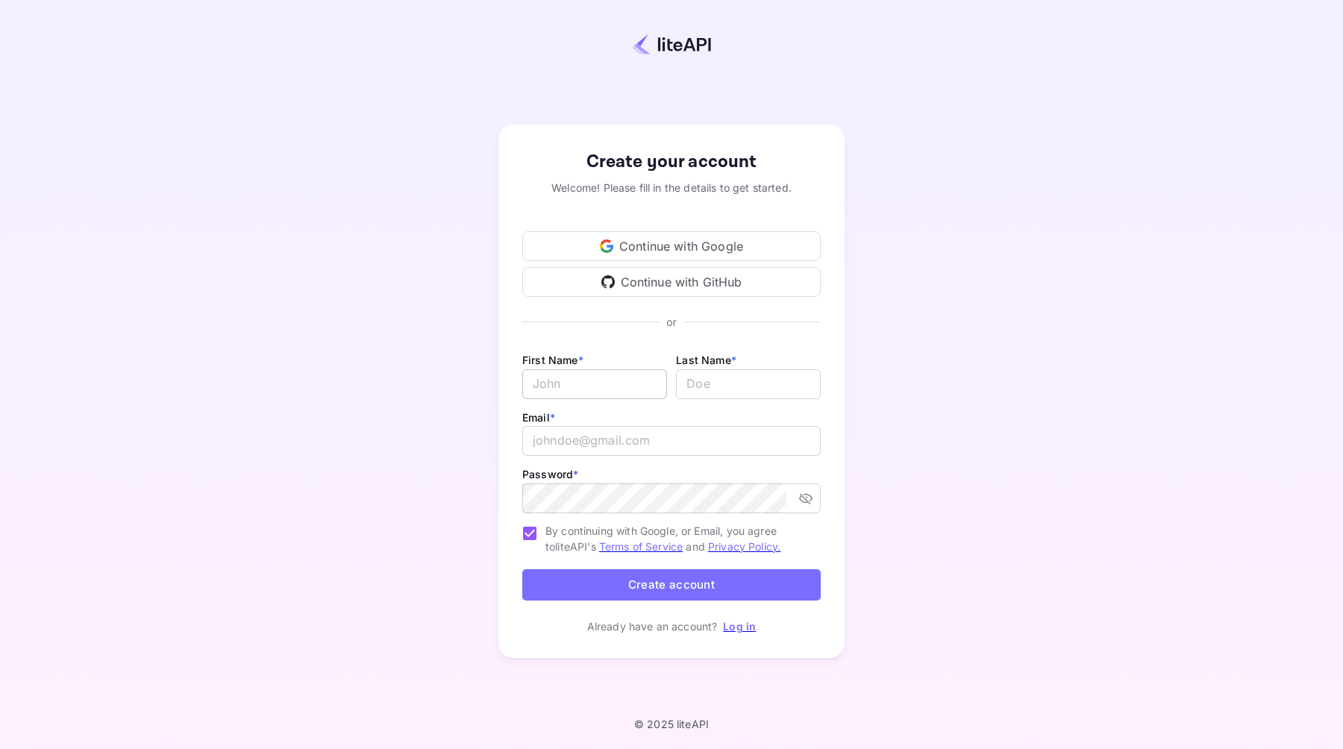
click at [604, 374] on input "Email *" at bounding box center [594, 384] width 145 height 30
type input "[PERSON_NAME]"
type input "F"
type input "[PERSON_NAME][EMAIL_ADDRESS][DOMAIN_NAME]"
click at [1085, 286] on div "Create your account Welcome! Please fill in the details to get started. Continu…" at bounding box center [672, 391] width 1212 height 653
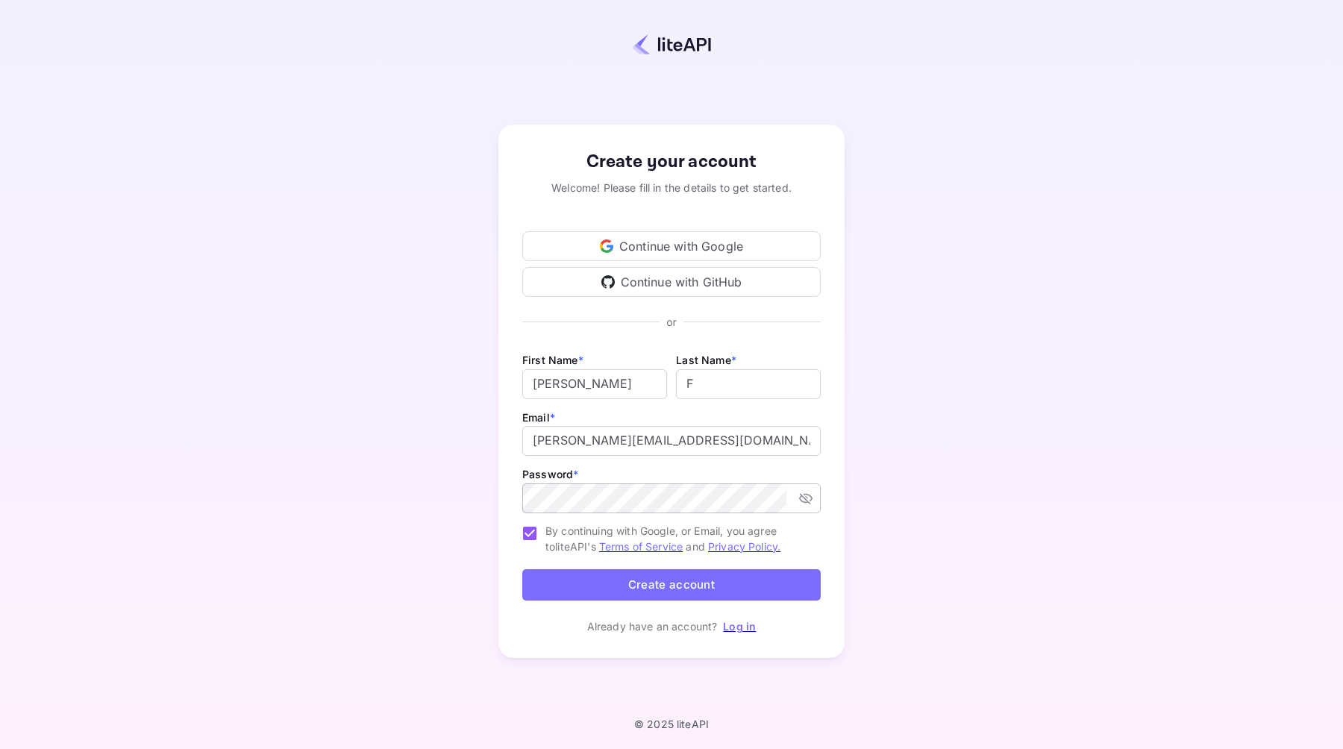
click at [813, 490] on button "toggle password visibility" at bounding box center [805, 498] width 27 height 27
click at [740, 588] on button "Create account" at bounding box center [671, 585] width 298 height 32
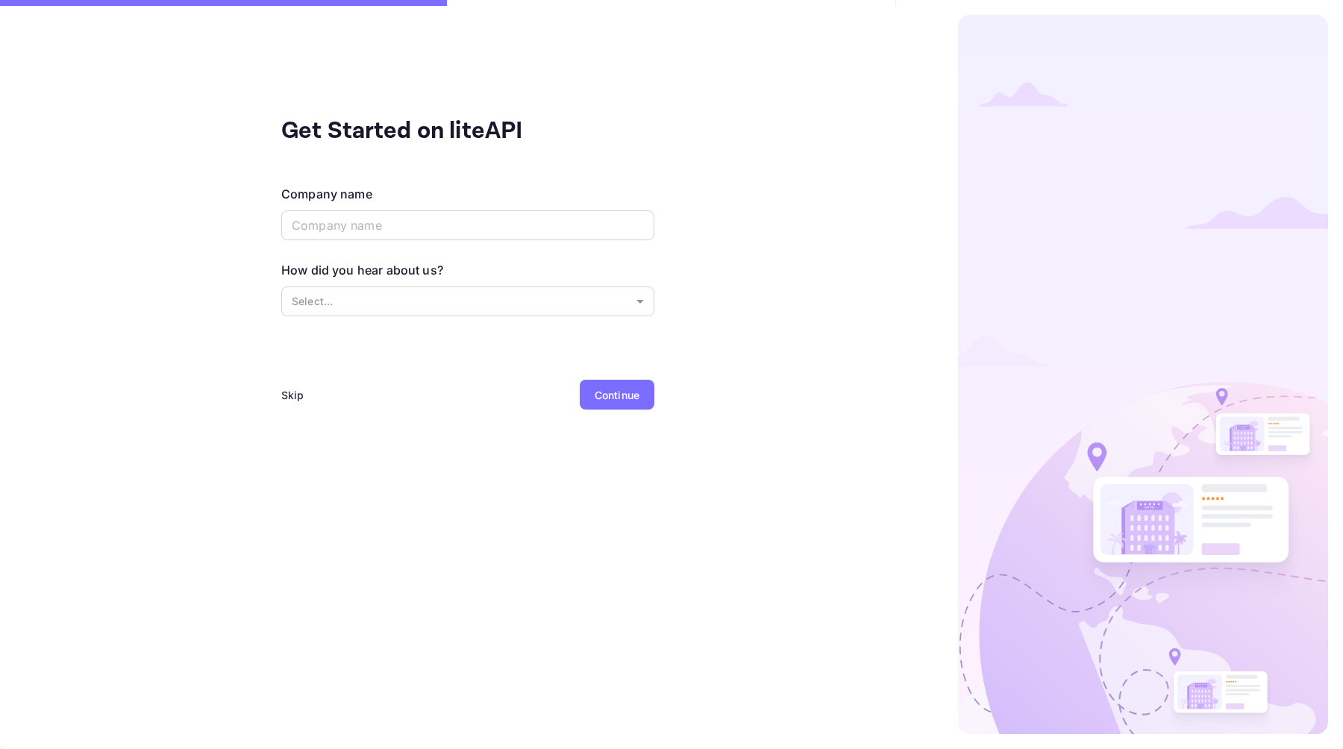
click at [277, 404] on div "Get Started on liteAPI Company name ​ How did you hear about us? Select... ​ Sk…" at bounding box center [468, 374] width 936 height 749
click at [288, 399] on div "Skip" at bounding box center [292, 395] width 23 height 16
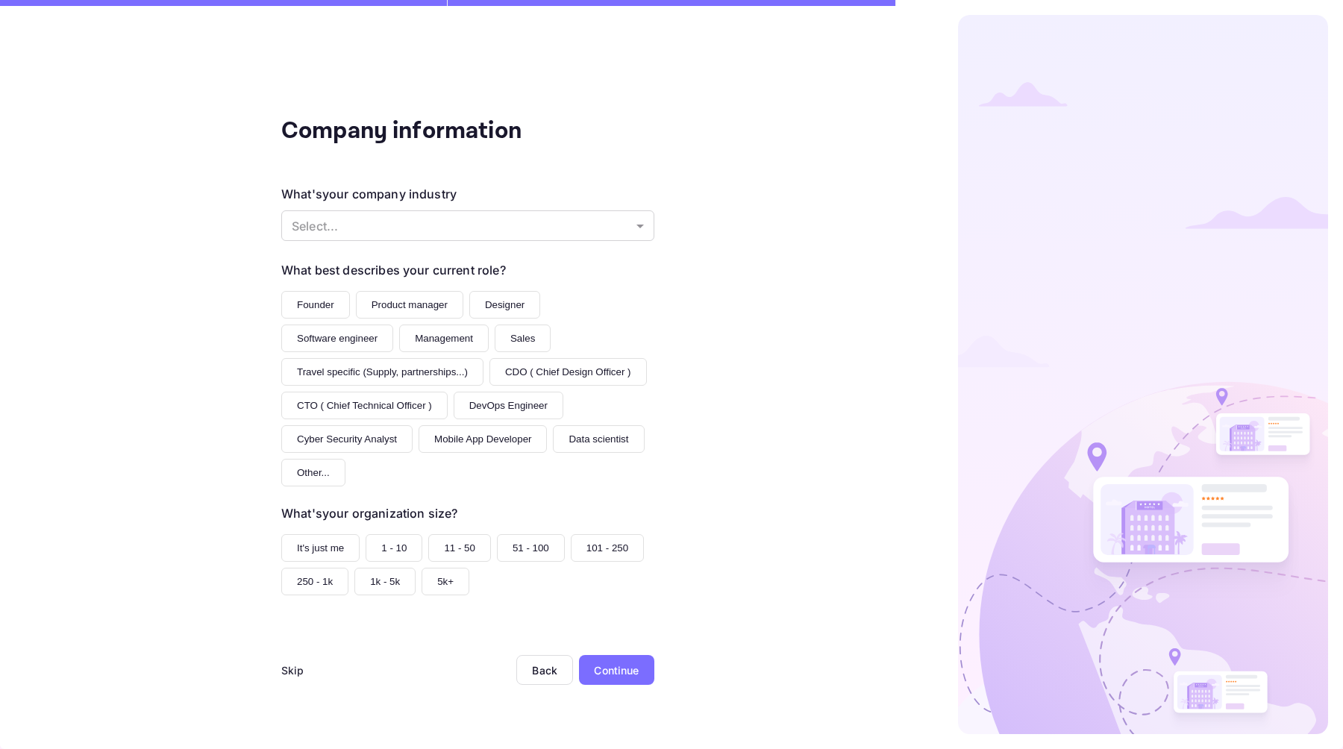
click at [291, 678] on div "Skip" at bounding box center [292, 671] width 23 height 16
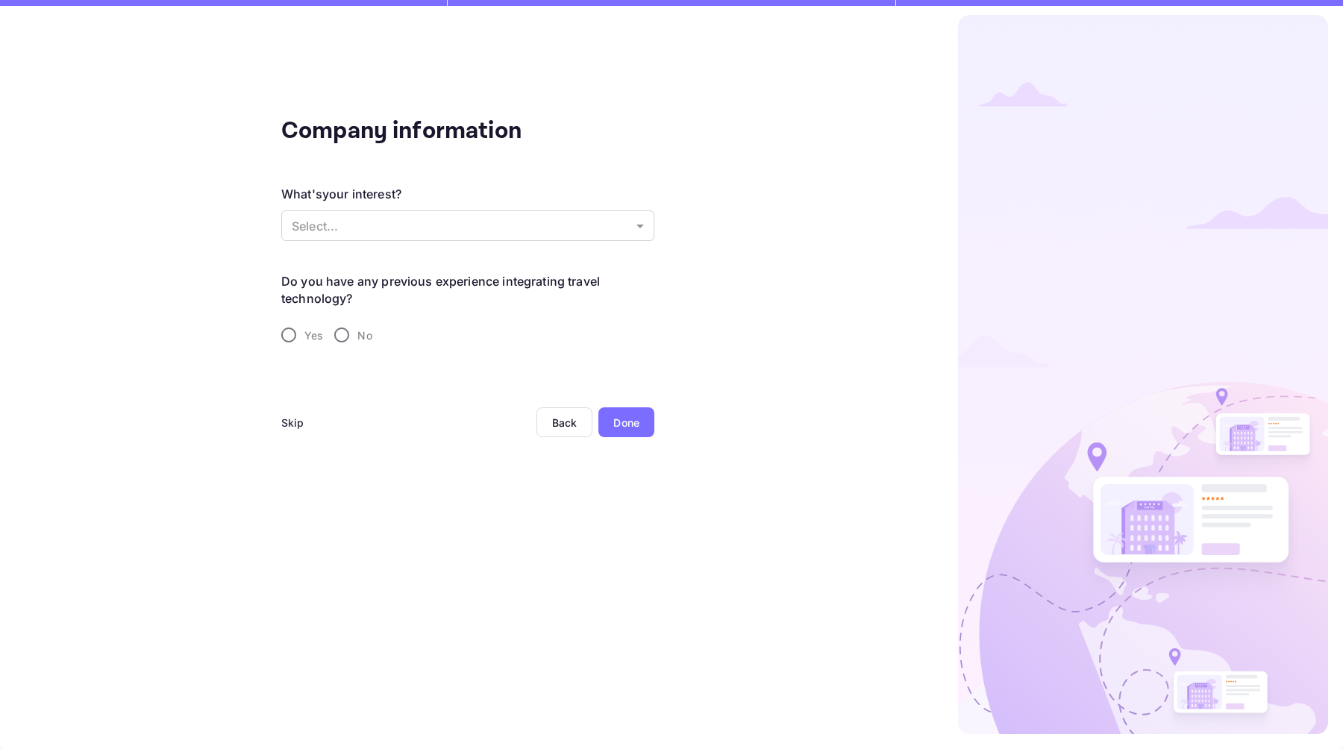
click at [287, 425] on div "Skip" at bounding box center [292, 423] width 23 height 16
click at [287, 422] on div "Skip" at bounding box center [292, 423] width 23 height 16
